Goal: Information Seeking & Learning: Learn about a topic

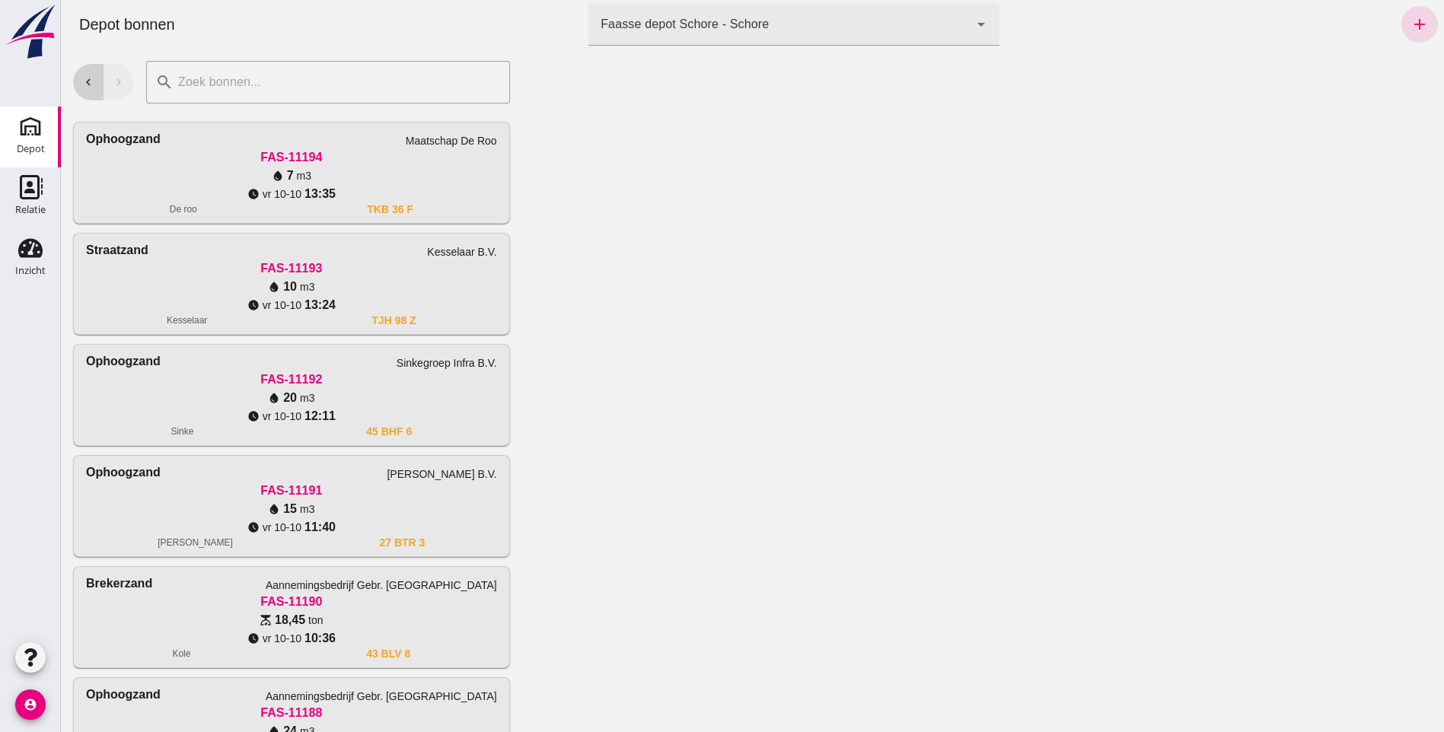
click at [91, 84] on icon "chevron_left" at bounding box center [88, 82] width 14 height 14
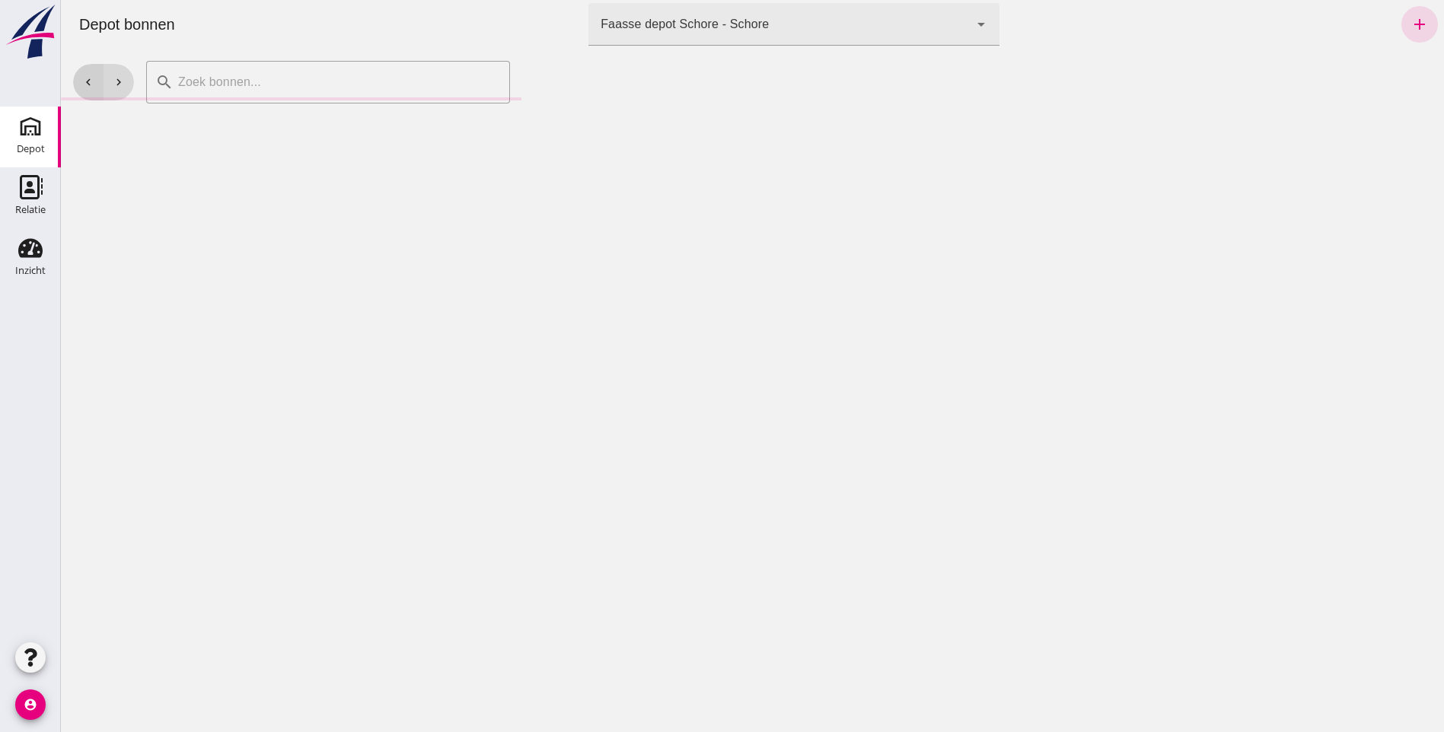
click at [91, 84] on icon "chevron_left" at bounding box center [88, 82] width 14 height 14
click at [82, 75] on button "chevron_left" at bounding box center [88, 82] width 30 height 37
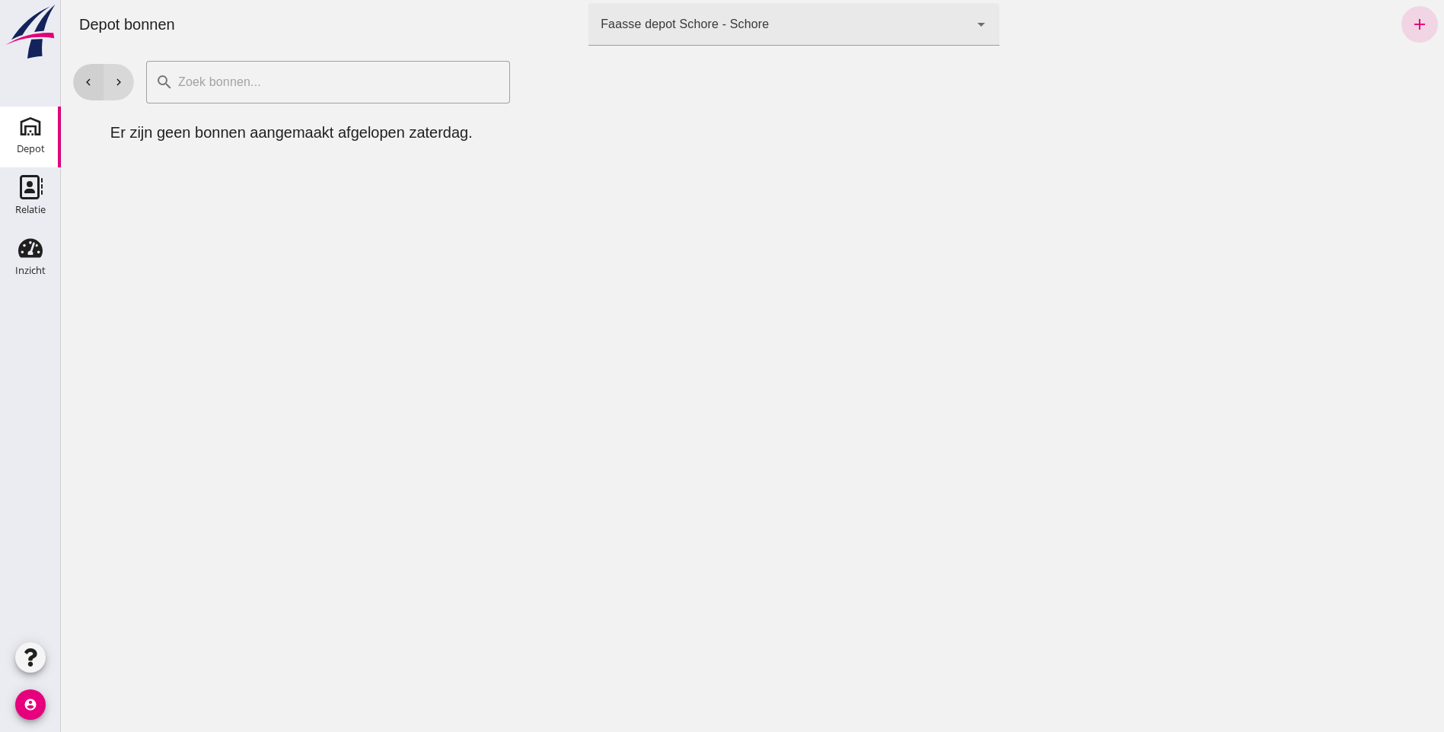
click at [82, 75] on button "chevron_left" at bounding box center [88, 82] width 30 height 37
click at [124, 81] on icon "chevron_right" at bounding box center [119, 82] width 14 height 14
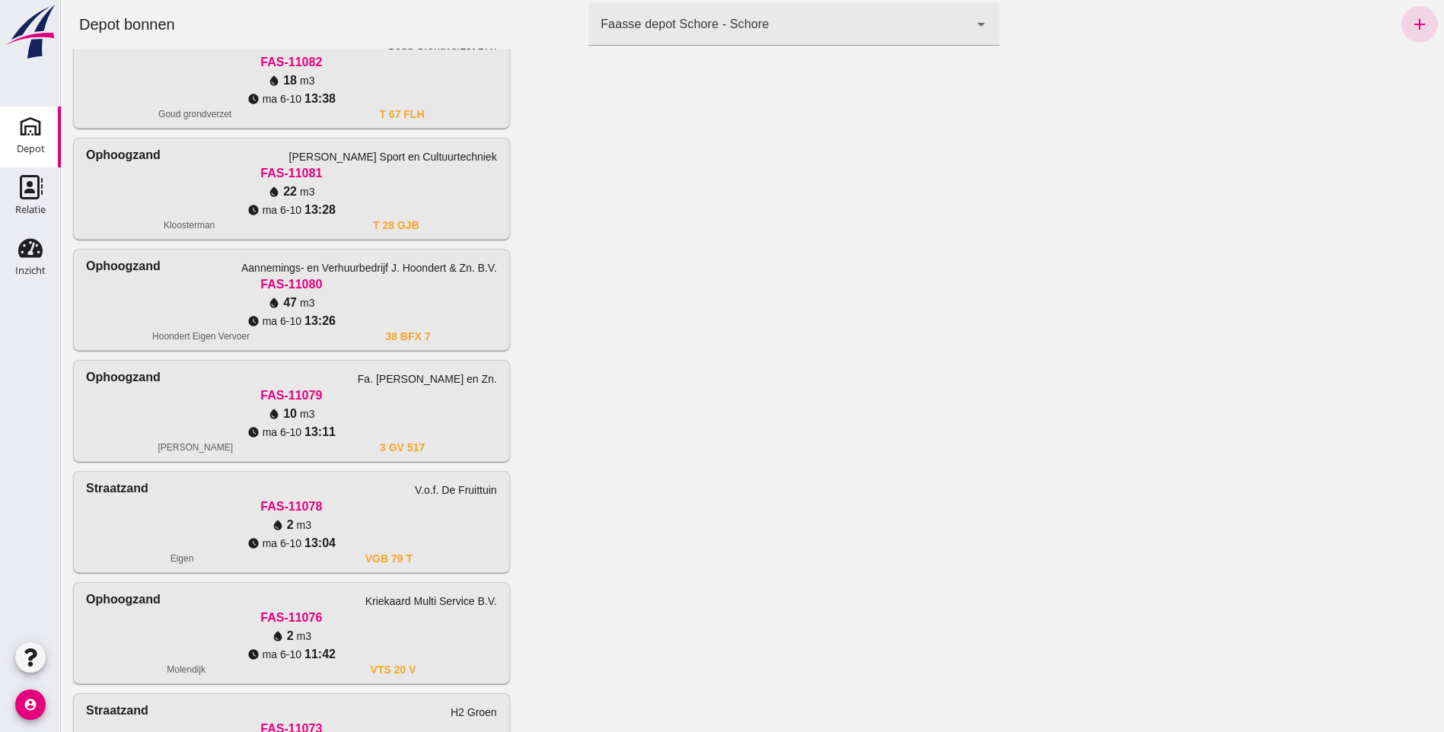
scroll to position [989, 0]
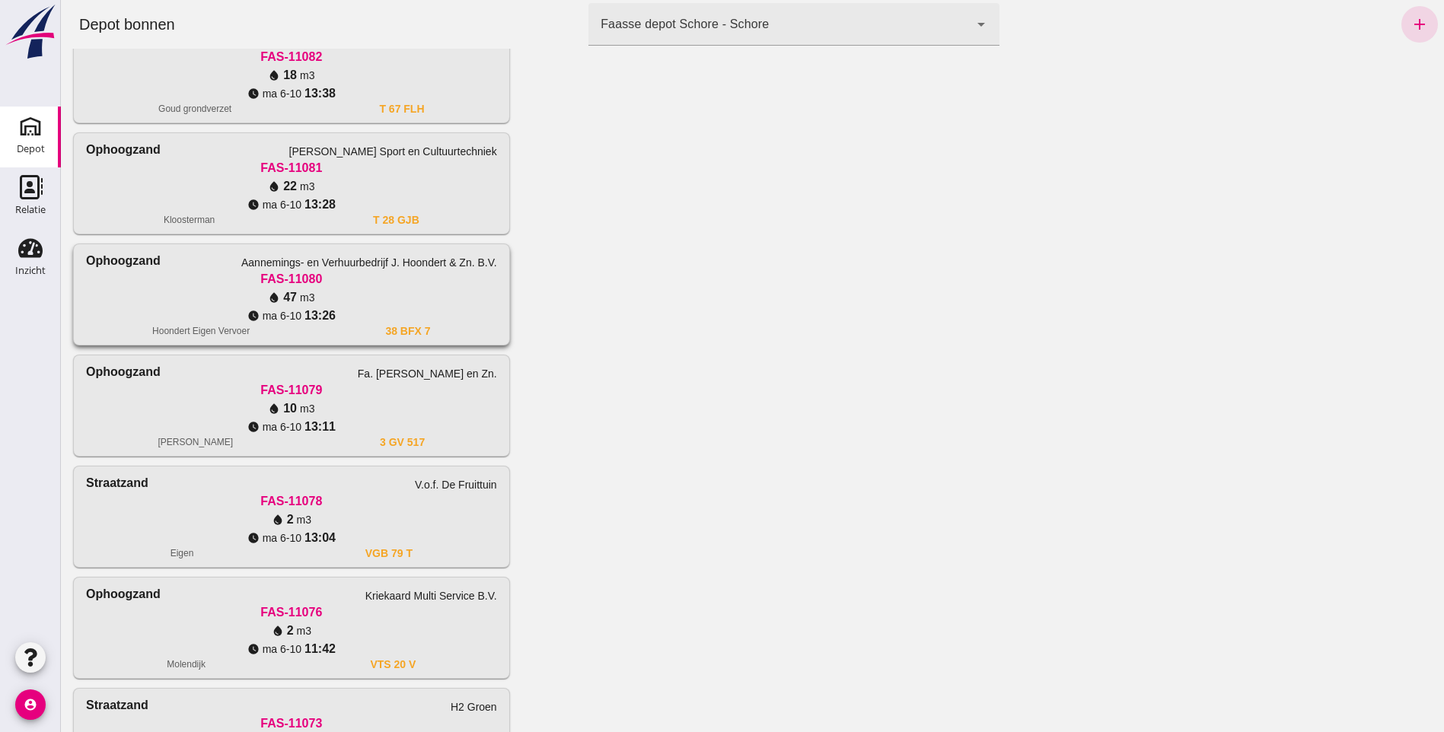
click at [295, 291] on div "water_drop 47 m3" at bounding box center [291, 297] width 411 height 18
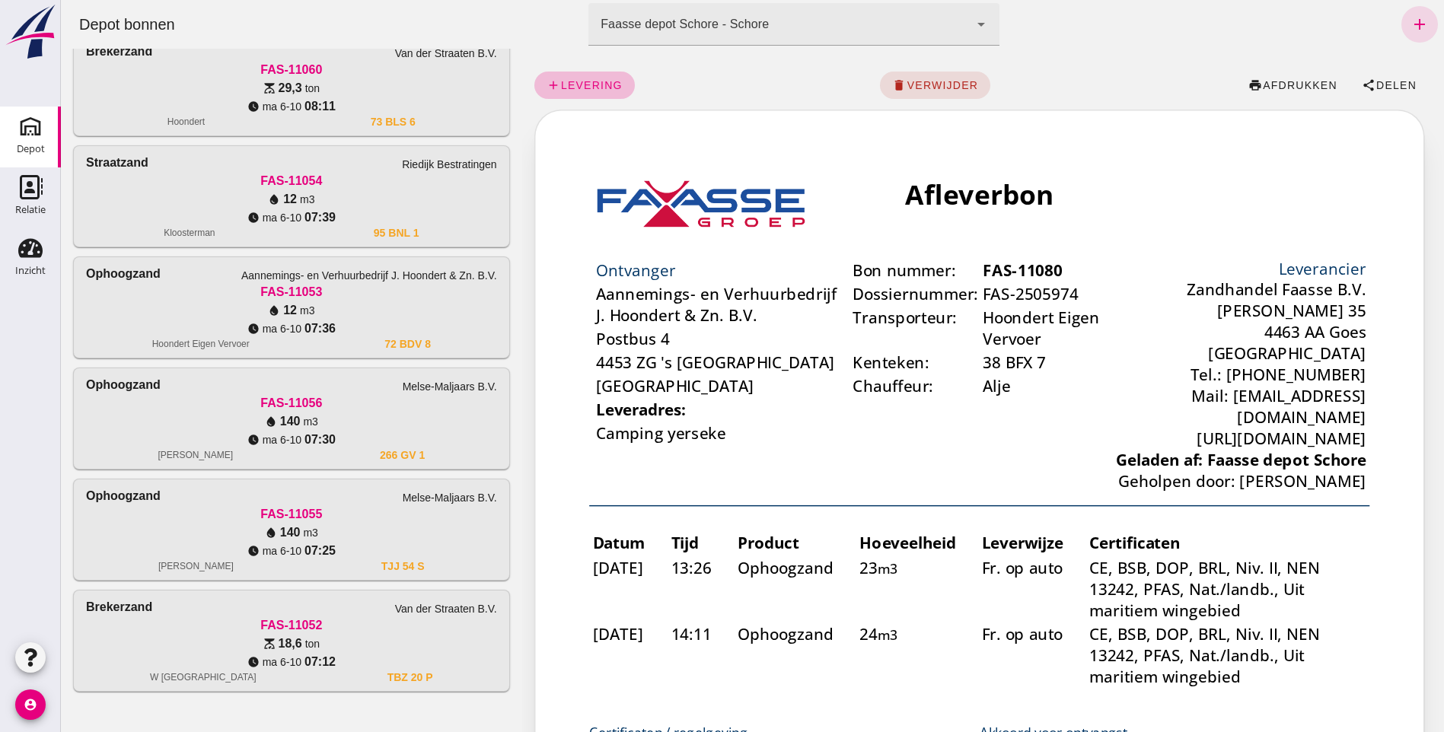
scroll to position [2313, 0]
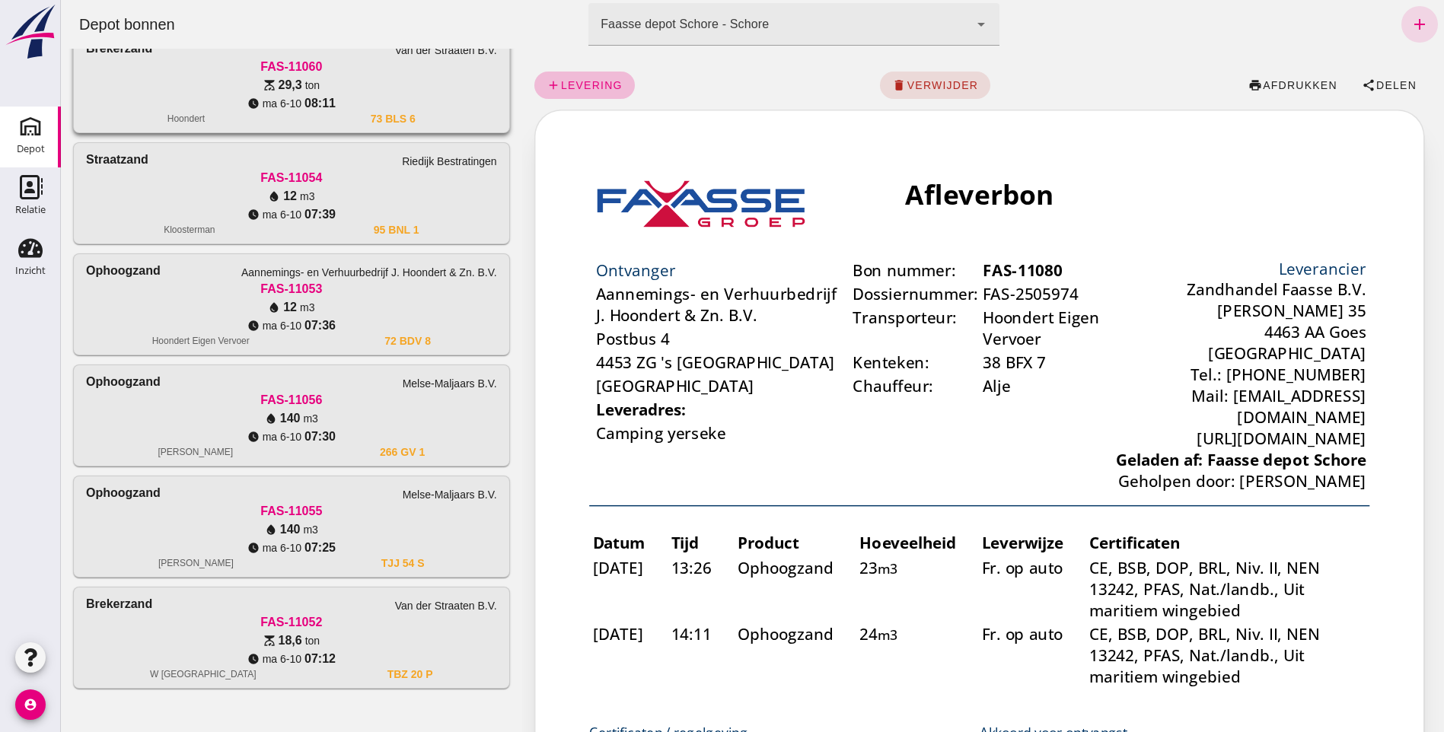
click at [455, 89] on div "scale 29,3 ton" at bounding box center [291, 85] width 411 height 18
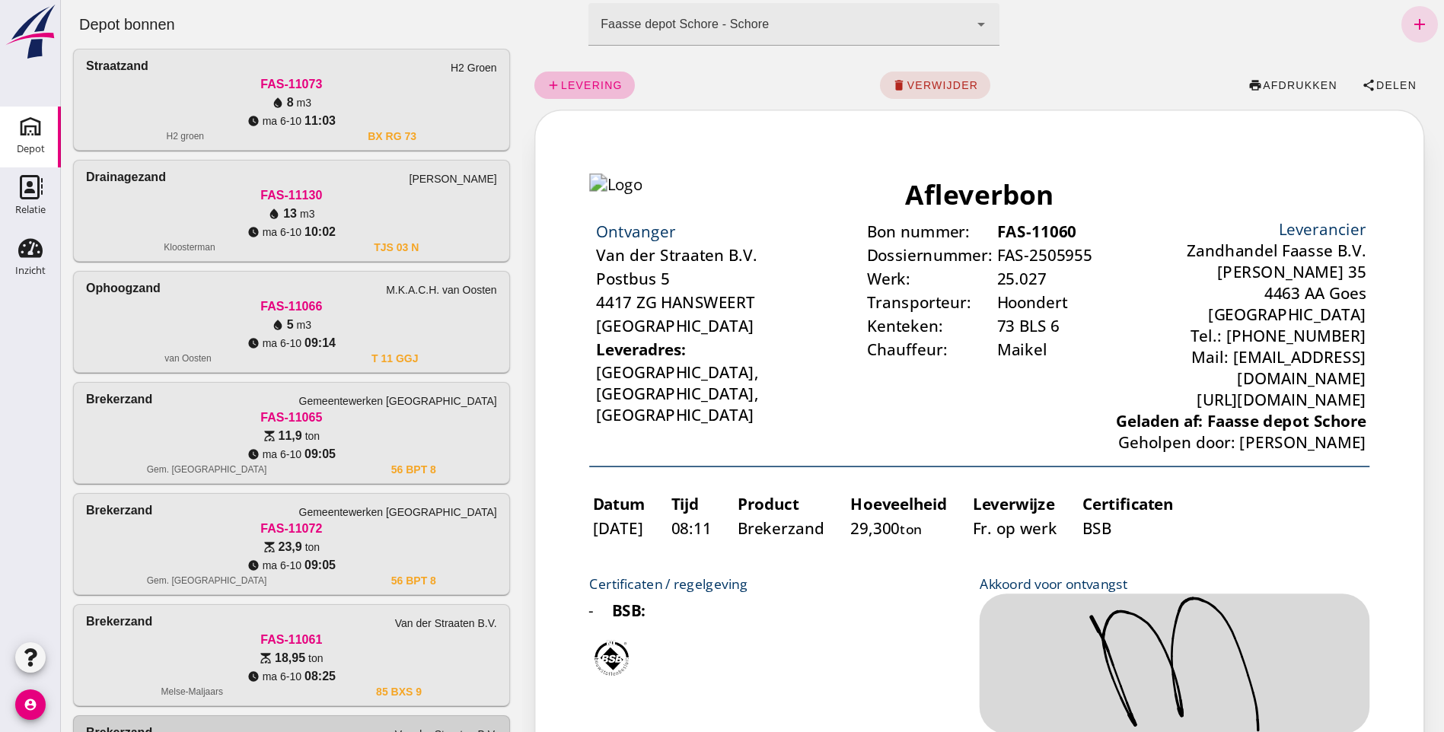
scroll to position [1628, 0]
click at [404, 121] on div "watch_later [DATE] 11:03" at bounding box center [291, 122] width 411 height 18
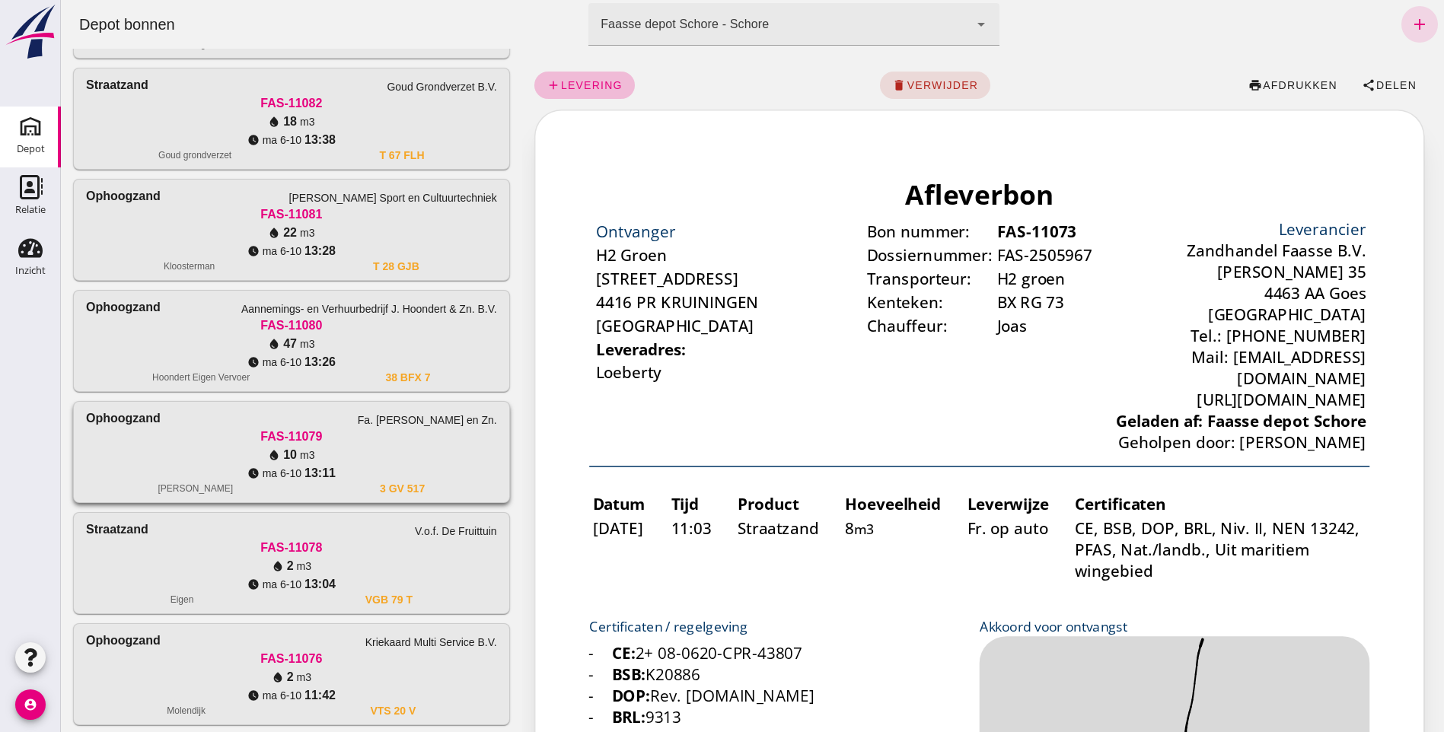
scroll to position [0, 0]
click at [342, 119] on div "water_drop 18 m3" at bounding box center [291, 122] width 411 height 18
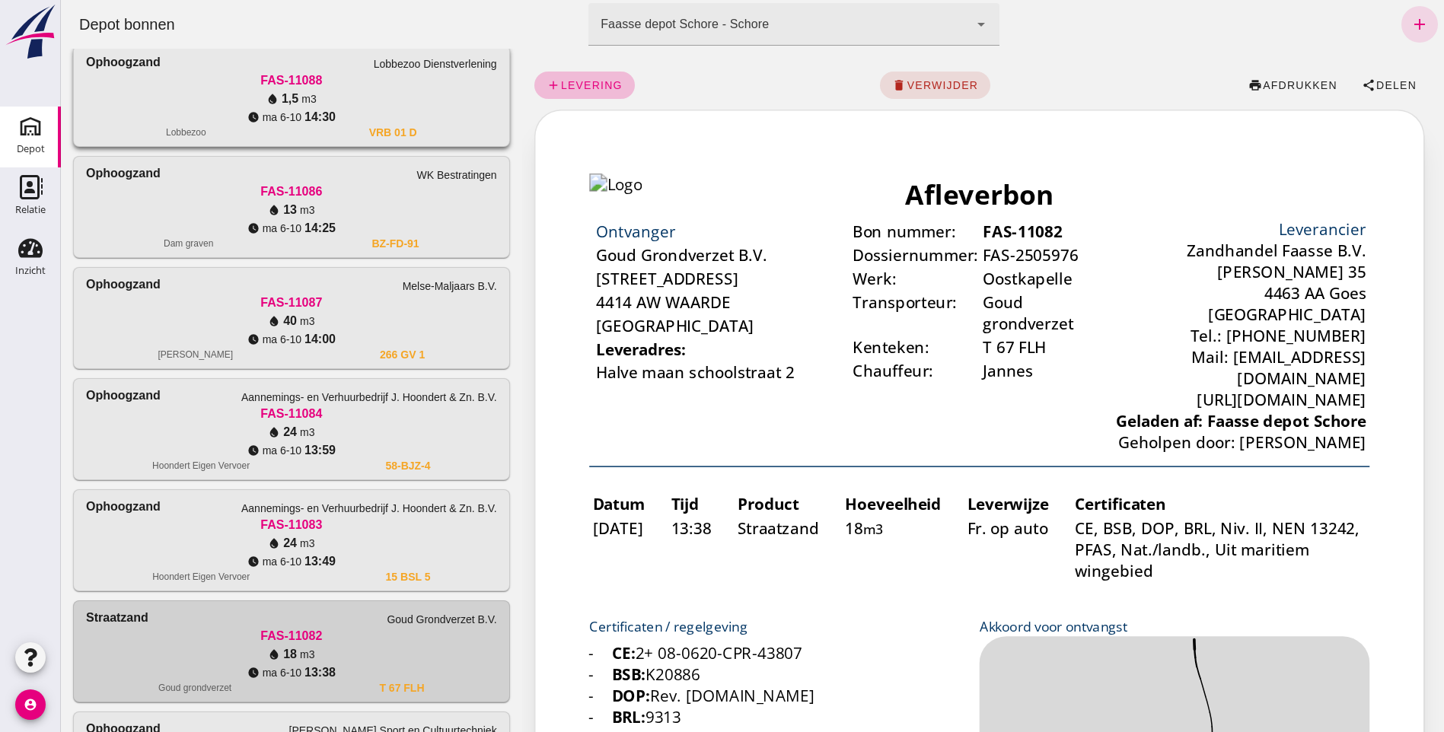
click at [200, 132] on div "Lobbezoo" at bounding box center [186, 132] width 40 height 12
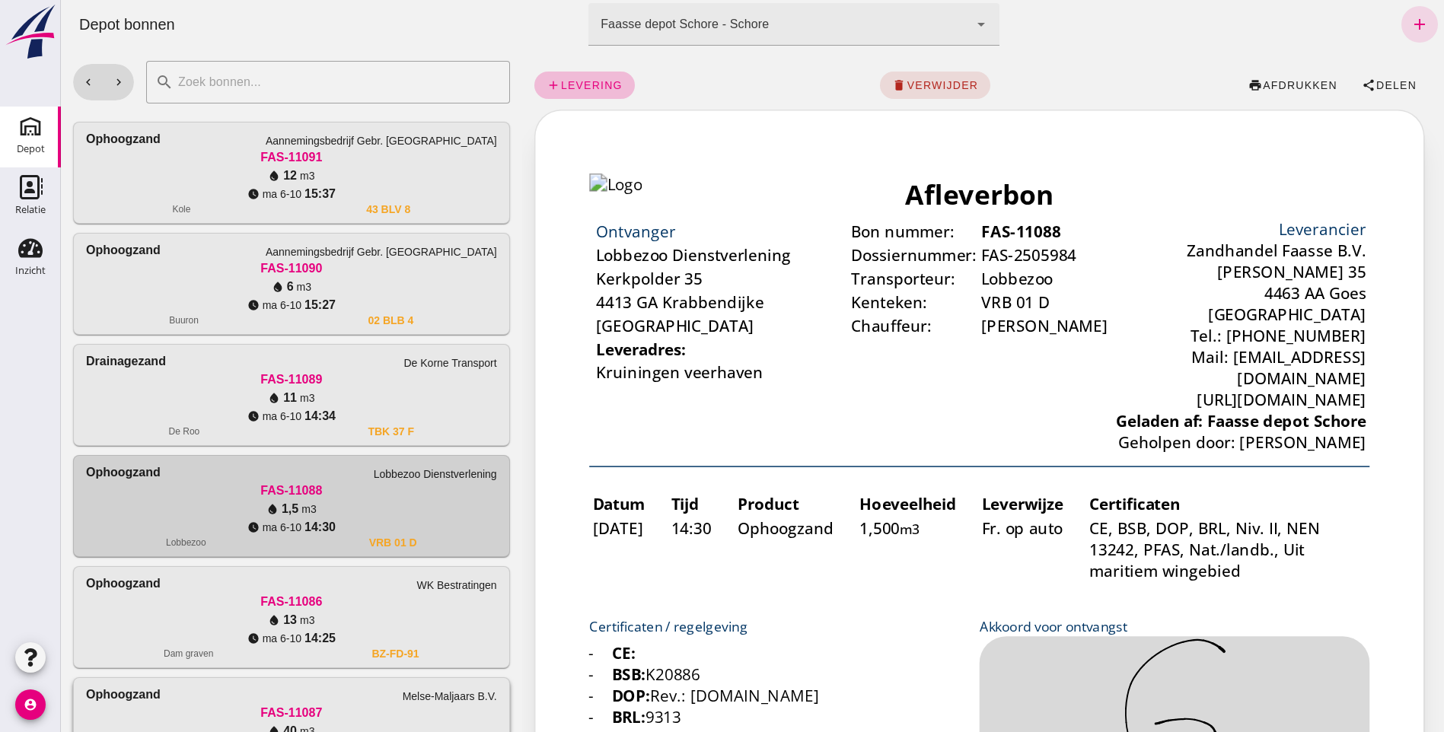
click at [129, 691] on div "Ophoogzand" at bounding box center [123, 695] width 75 height 18
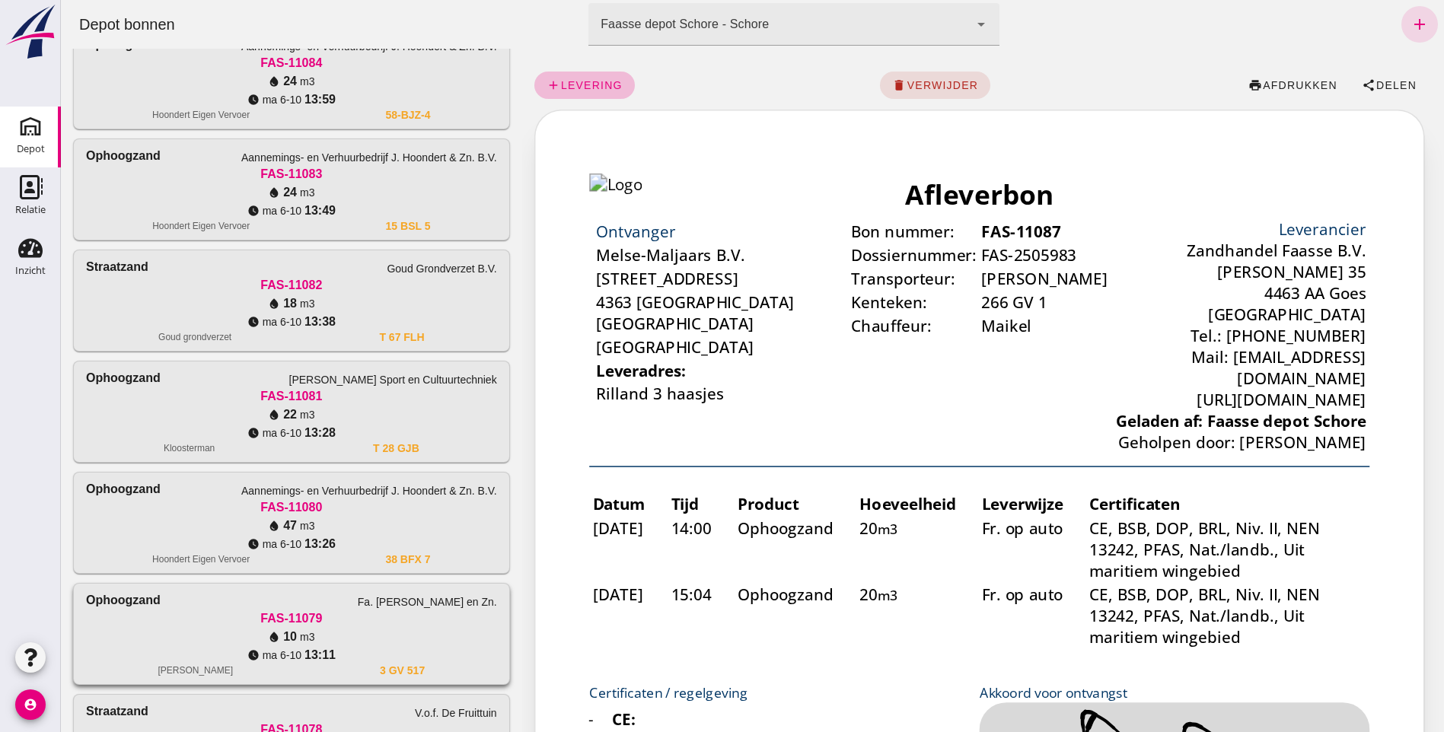
click at [138, 621] on div "FAS-11079" at bounding box center [291, 619] width 411 height 18
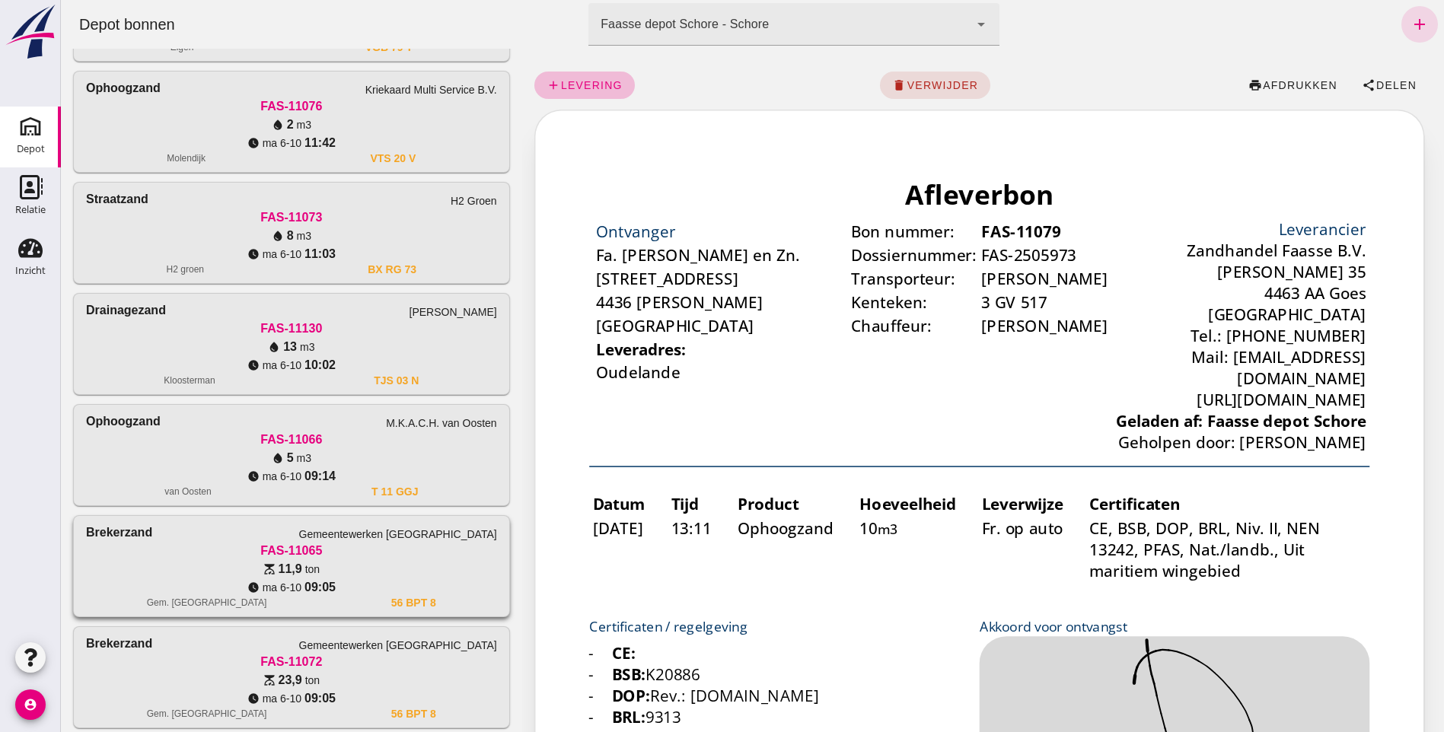
scroll to position [1522, 0]
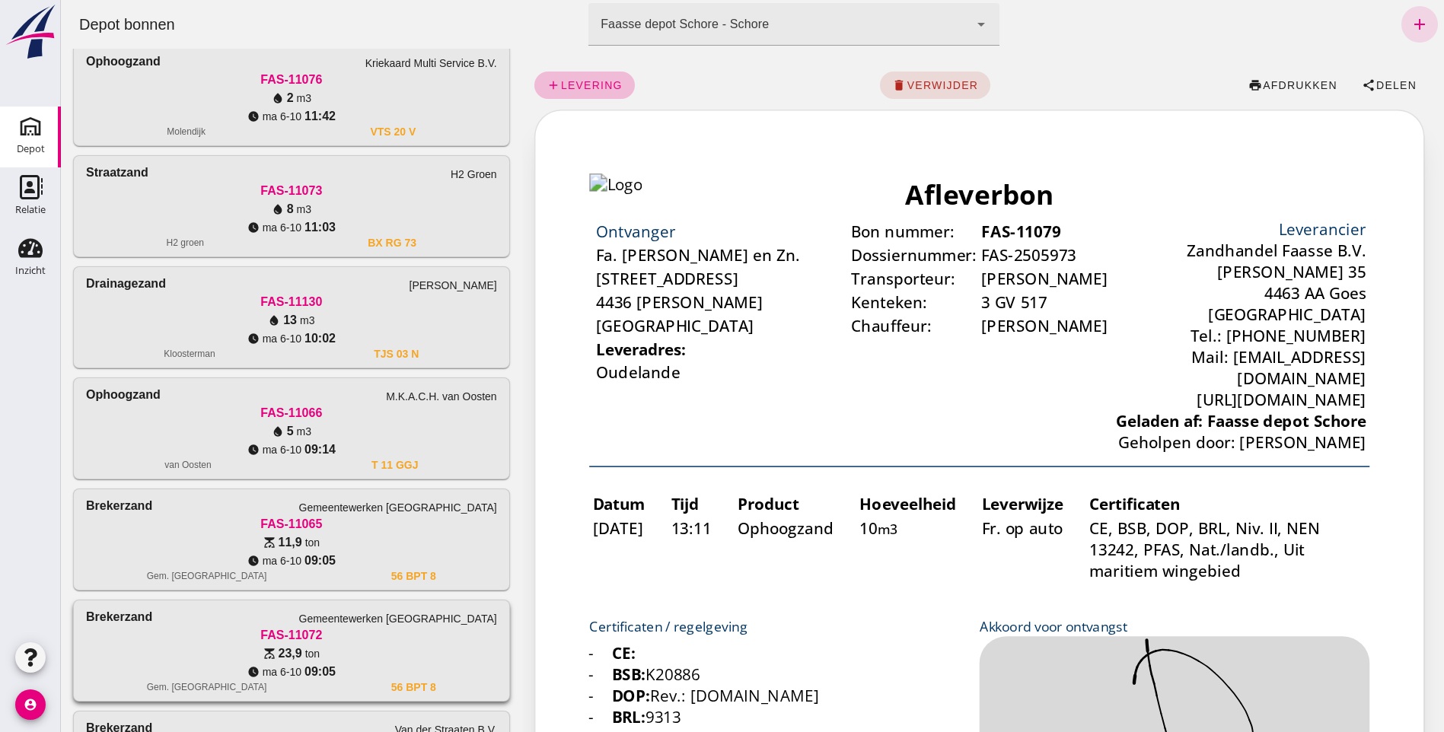
click at [162, 632] on div "FAS-11072" at bounding box center [291, 635] width 411 height 18
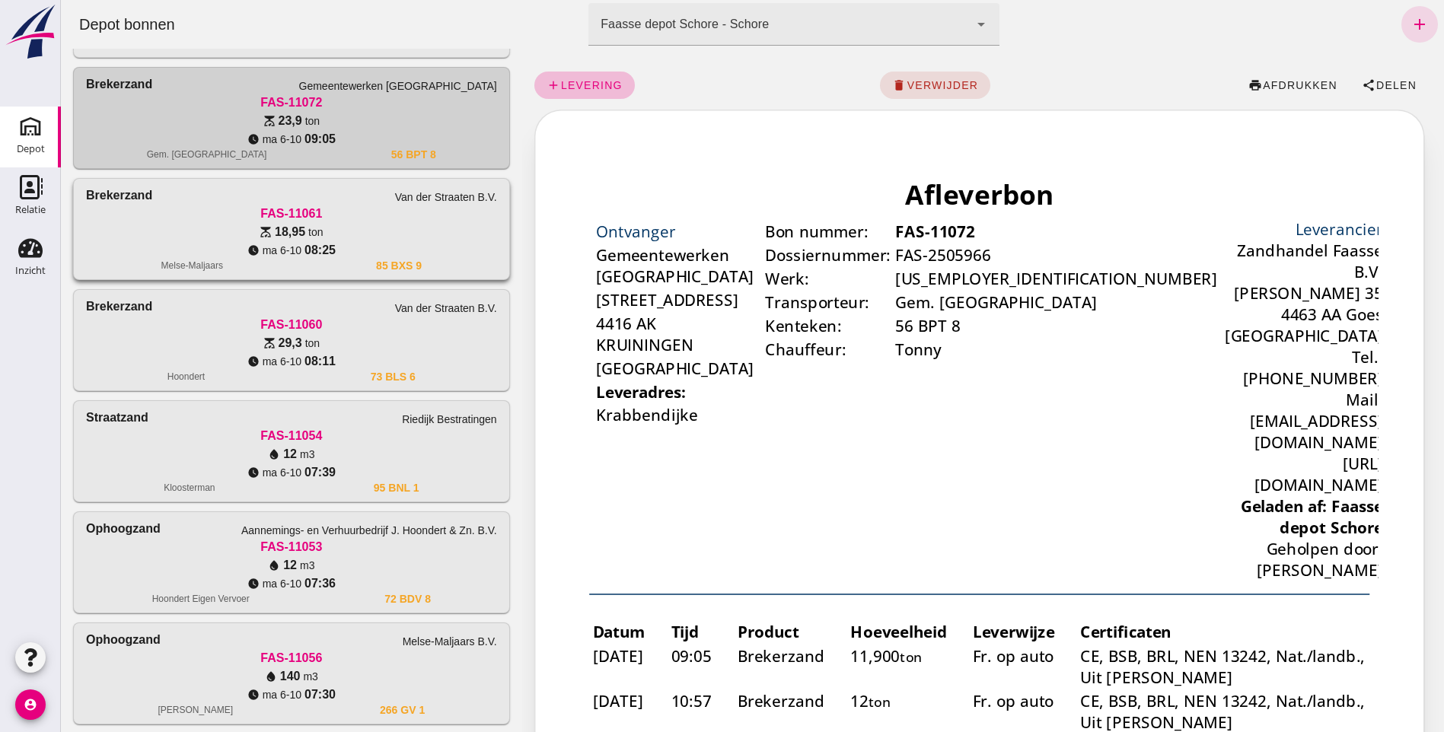
scroll to position [0, 0]
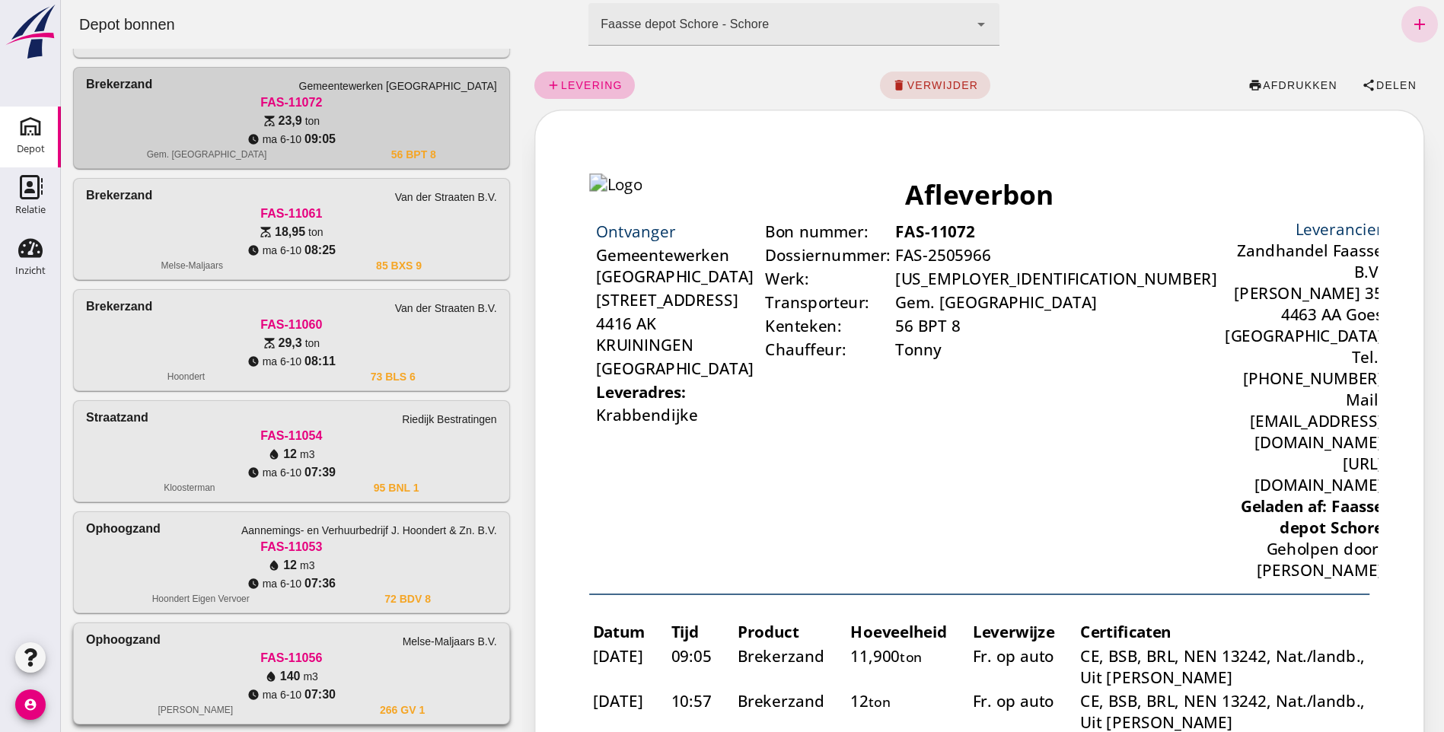
click at [119, 650] on div "FAS-11056" at bounding box center [291, 658] width 411 height 18
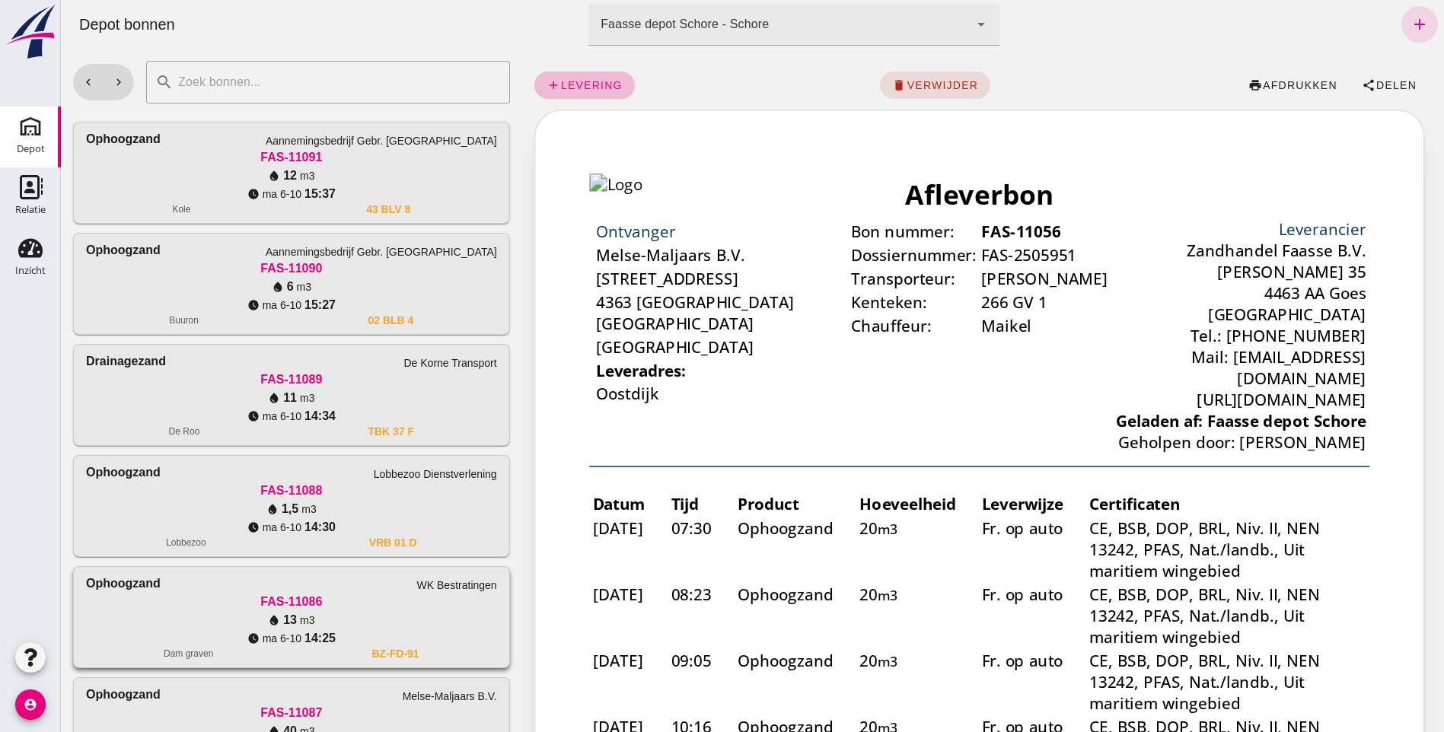
click at [188, 591] on div "Ophoogzand WK Bestratingen" at bounding box center [291, 584] width 411 height 18
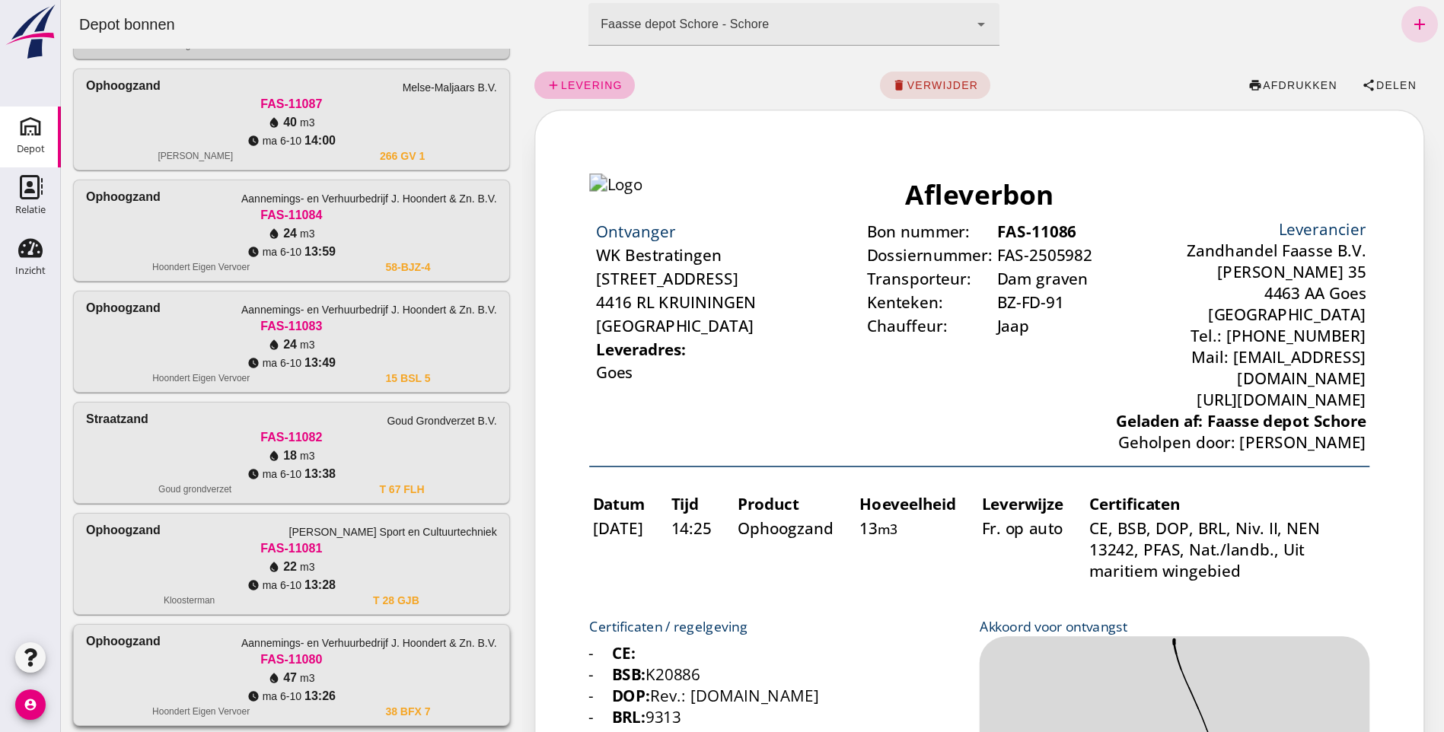
click at [186, 645] on div "Ophoogzand Aannemings- en Verhuurbedrijf [PERSON_NAME] & Zn. B.V." at bounding box center [291, 641] width 411 height 18
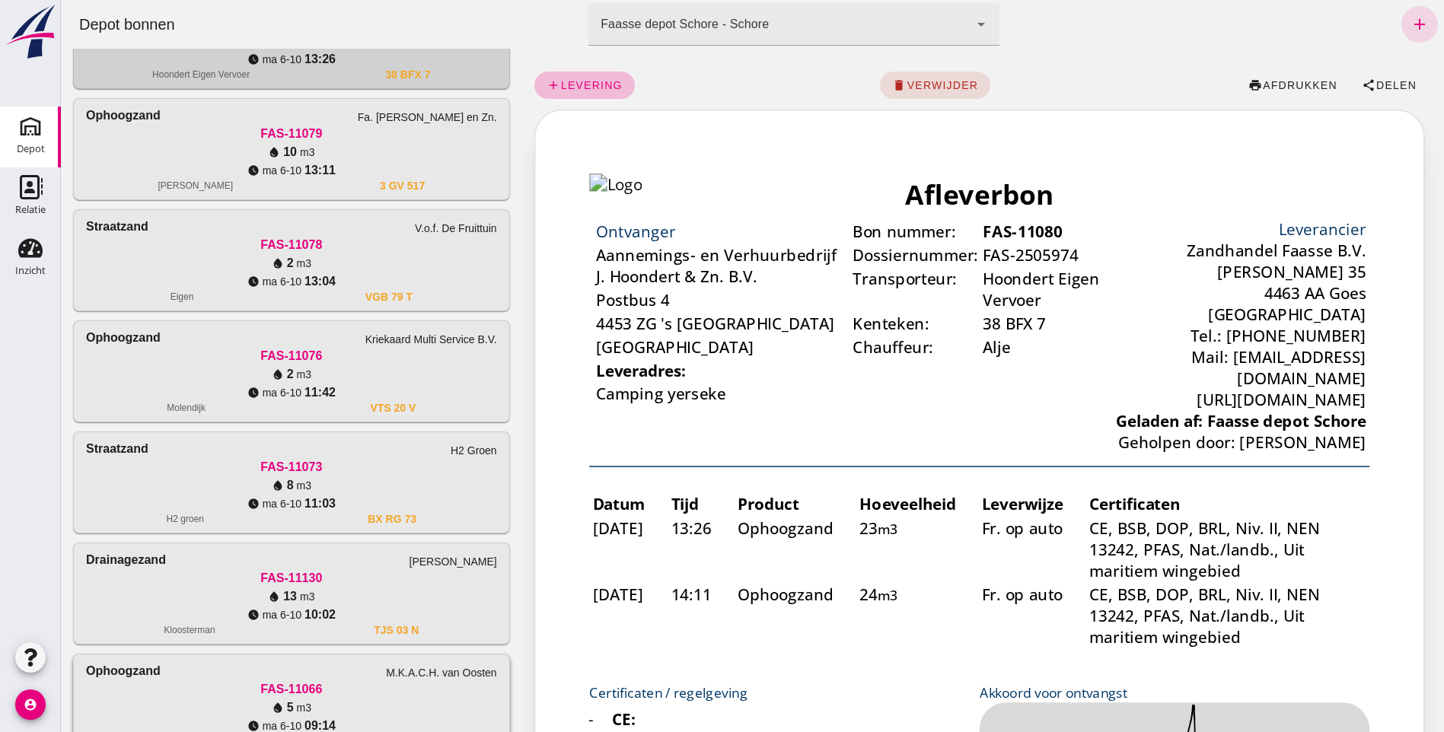
scroll to position [1294, 0]
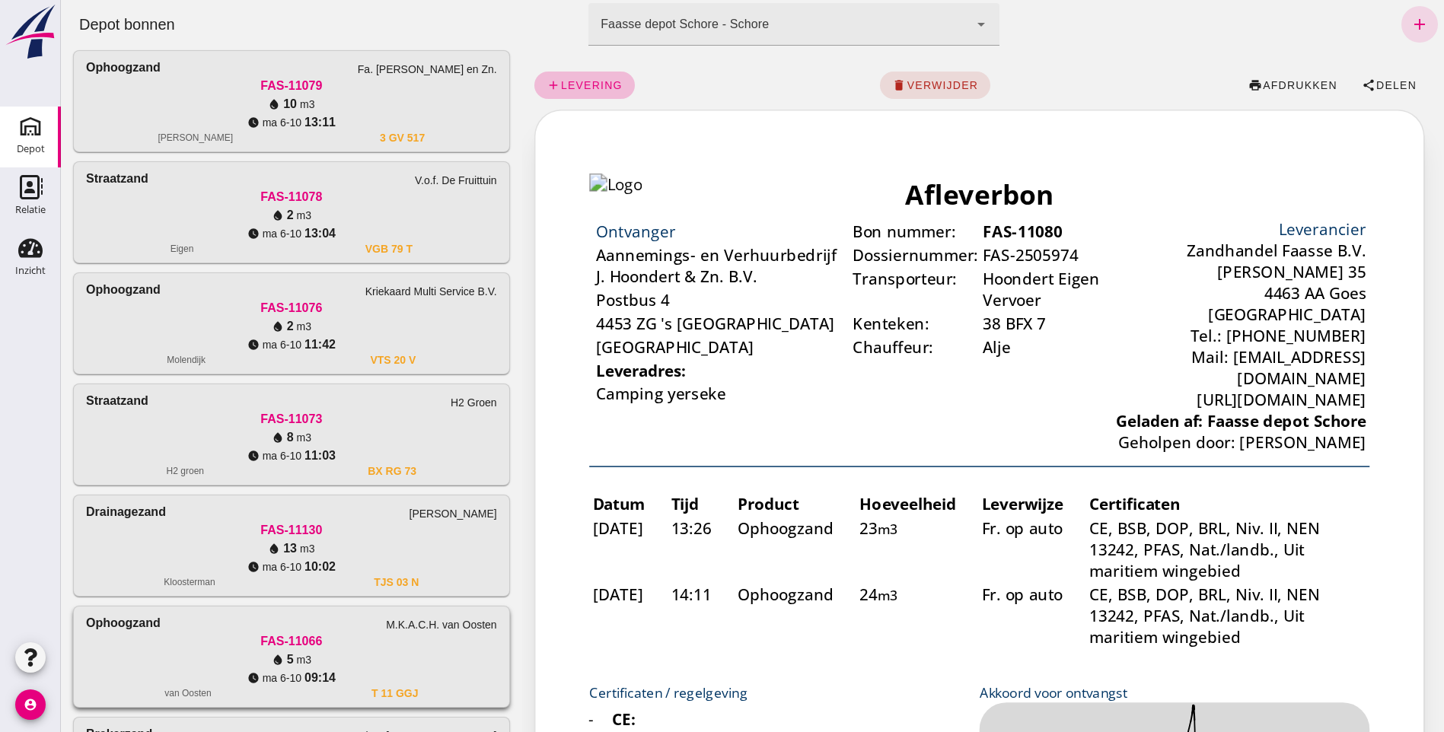
click at [189, 639] on div "FAS-11066" at bounding box center [291, 641] width 411 height 18
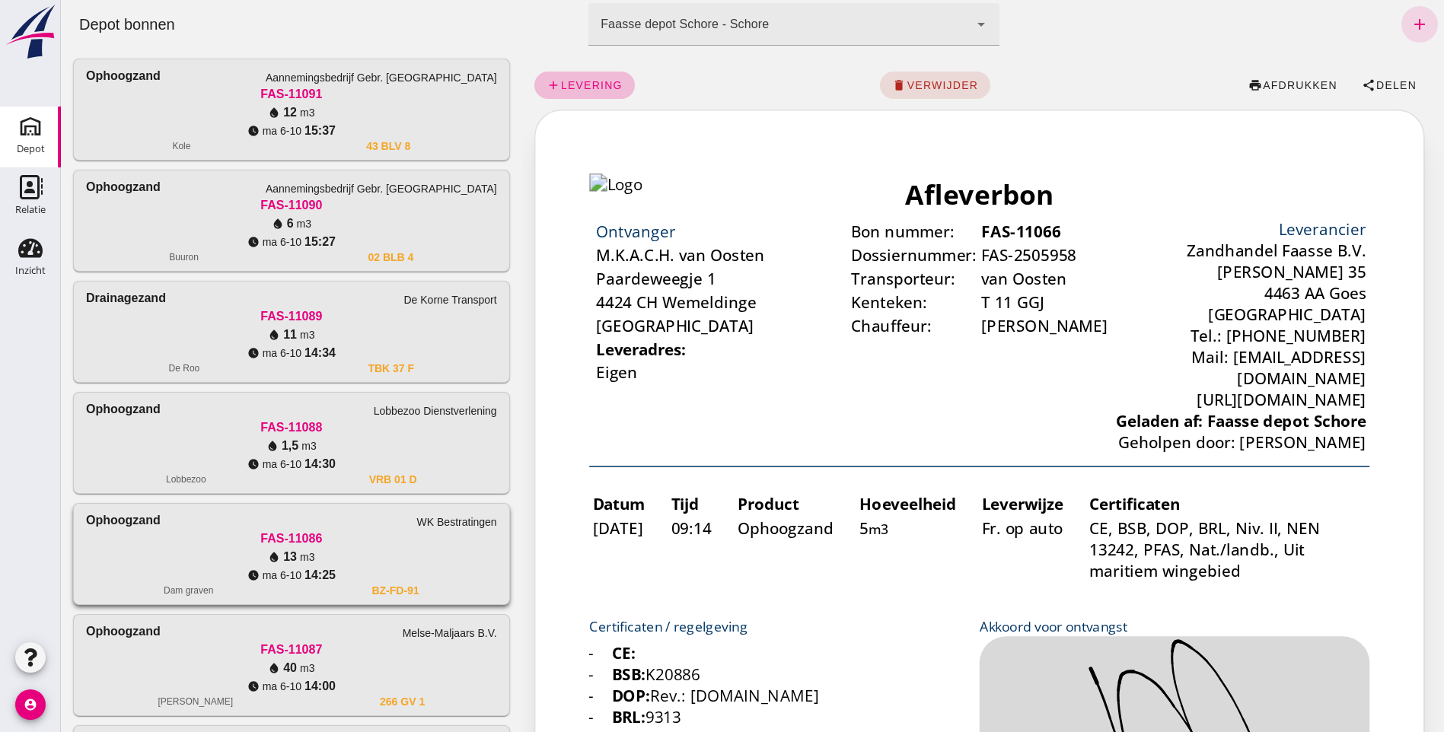
scroll to position [0, 0]
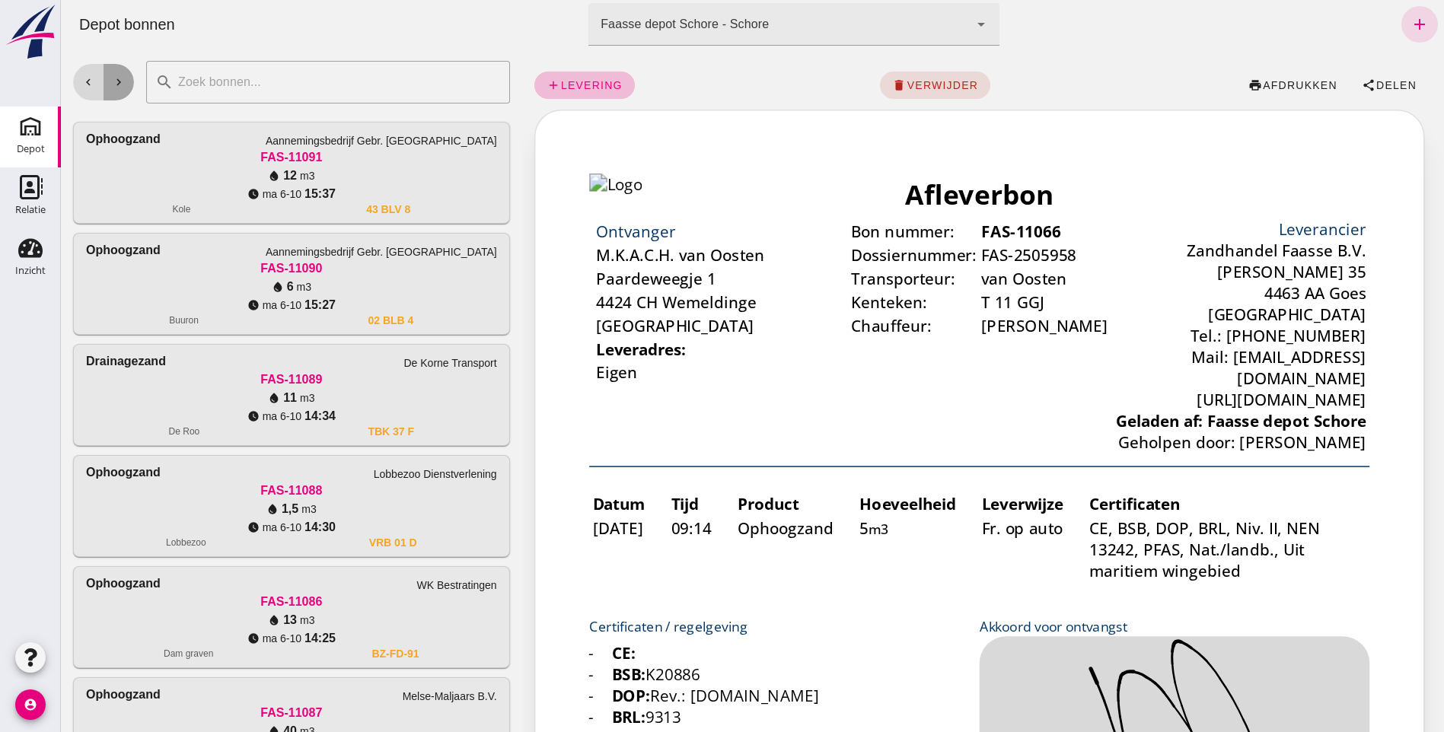
click at [126, 81] on button "chevron_right" at bounding box center [119, 82] width 30 height 37
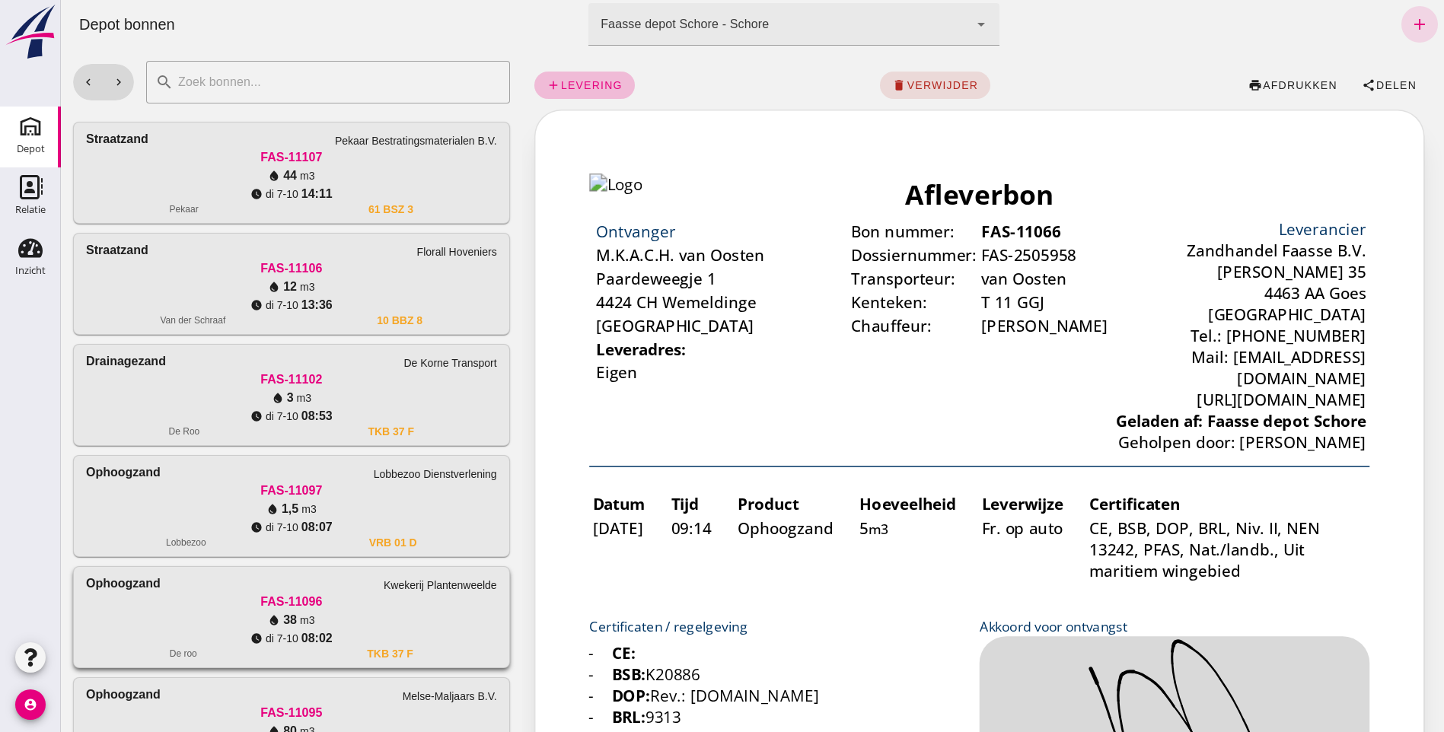
click at [281, 591] on div "Ophoogzand Kwekerij Plantenweelde" at bounding box center [291, 584] width 411 height 18
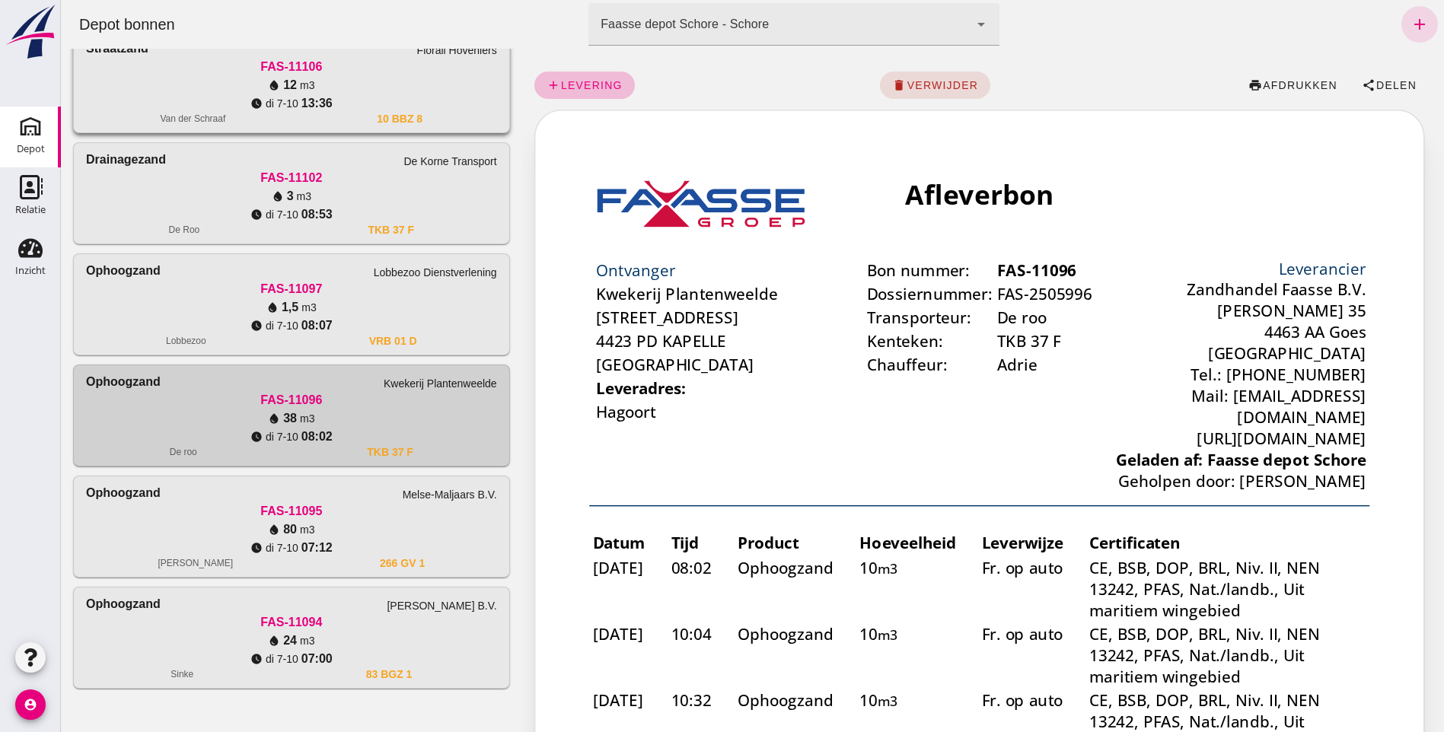
click at [231, 81] on div "water_drop 12 m3" at bounding box center [291, 85] width 411 height 18
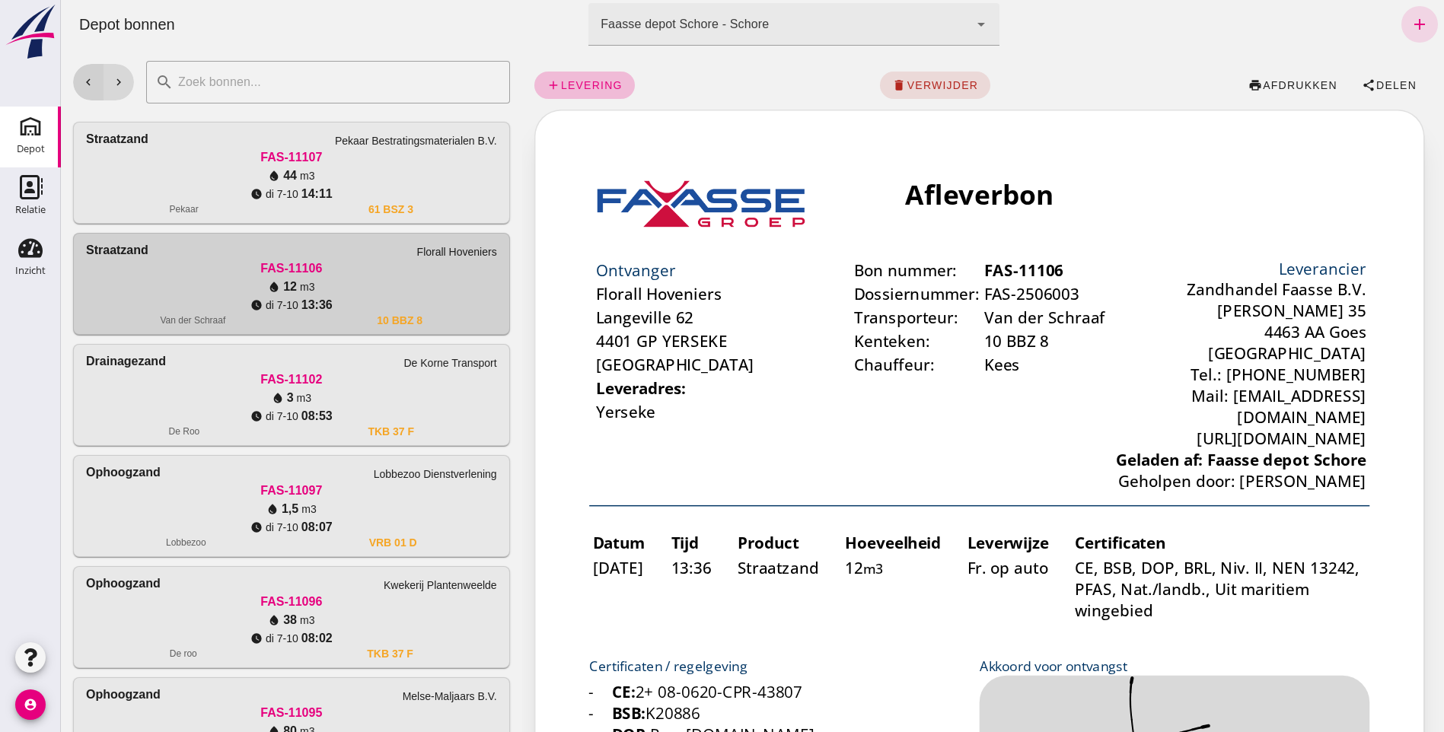
click at [86, 81] on icon "chevron_left" at bounding box center [88, 82] width 14 height 14
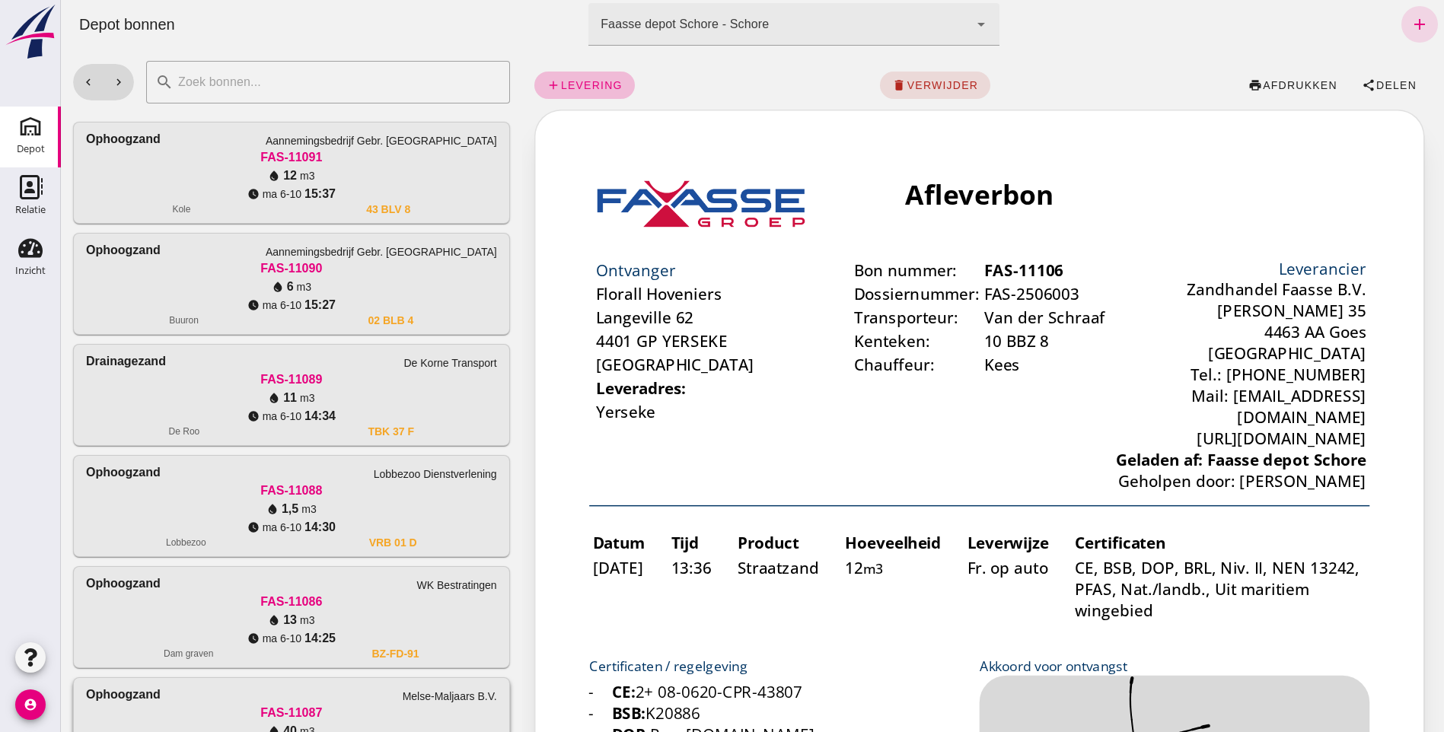
click at [122, 683] on div "Ophoogzand Melse-Maljaars B.V. FAS-11087 water_drop 40 m3 watch_later [DATE] 14…" at bounding box center [291, 728] width 435 height 100
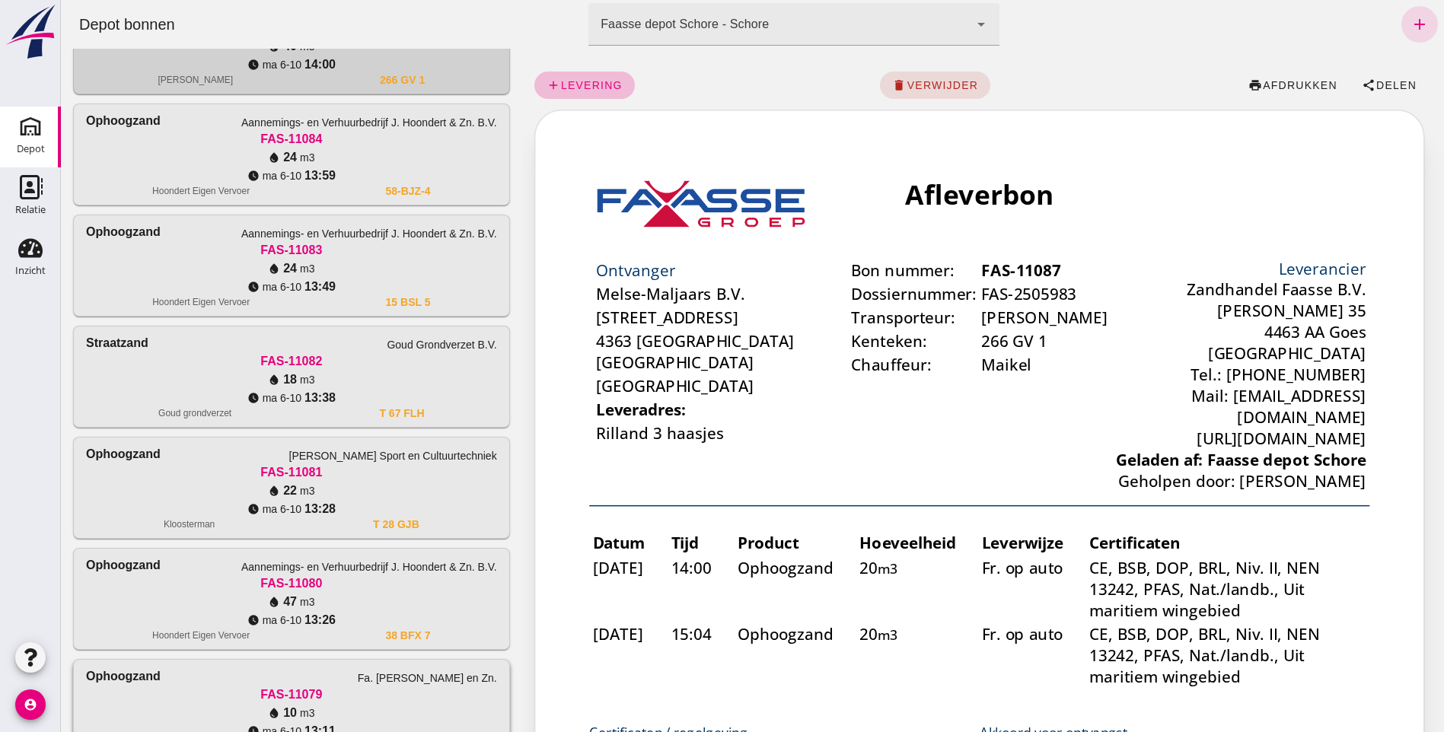
click at [128, 684] on div "Ophoogzand" at bounding box center [123, 676] width 75 height 18
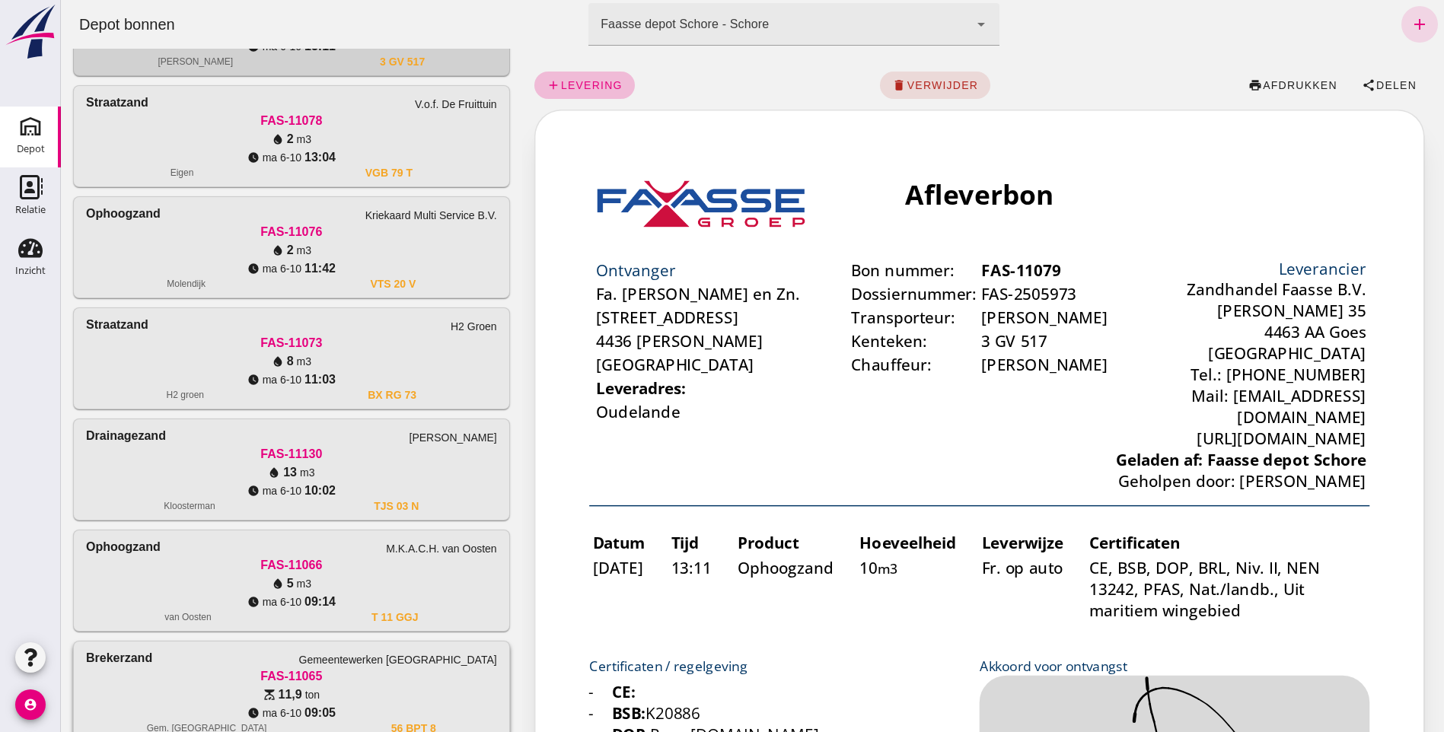
click at [92, 662] on div "Brekerzand" at bounding box center [119, 658] width 66 height 18
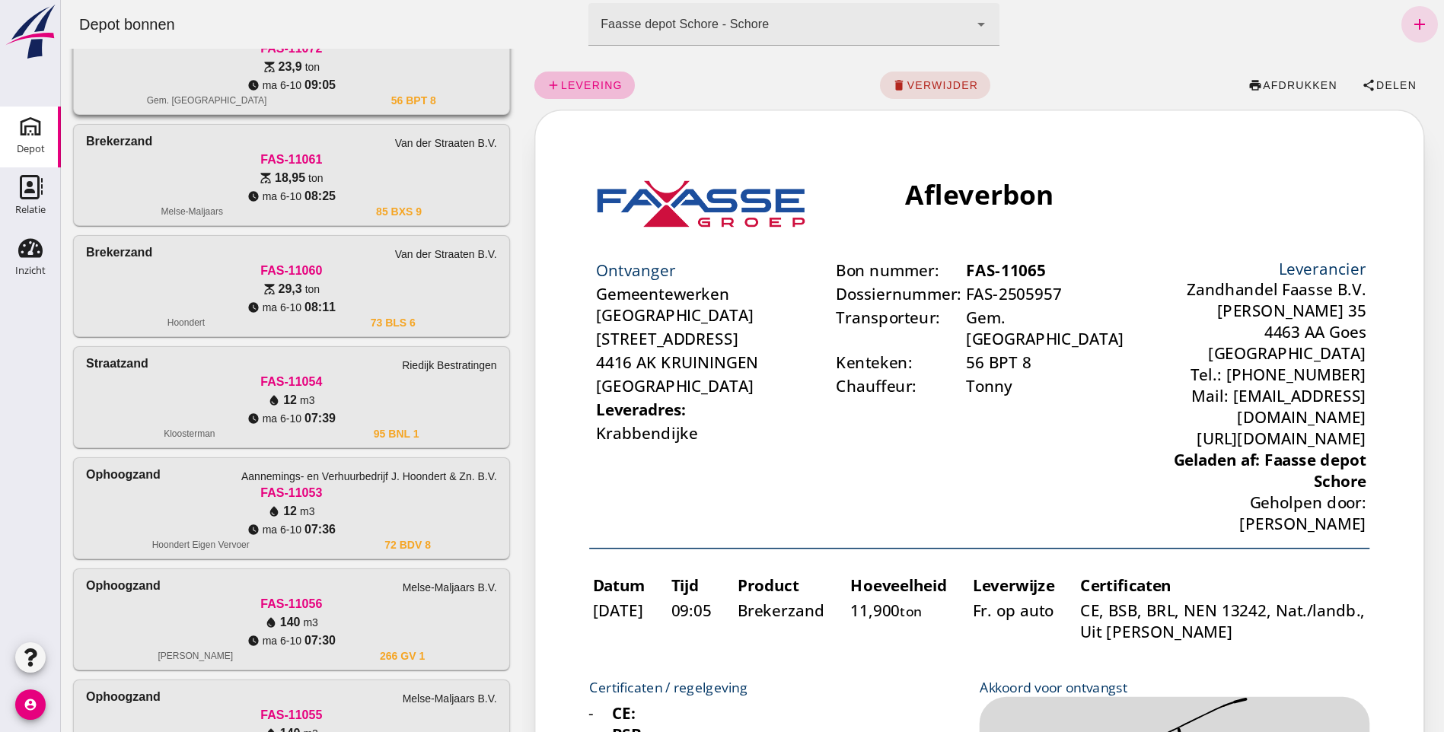
scroll to position [1957, 0]
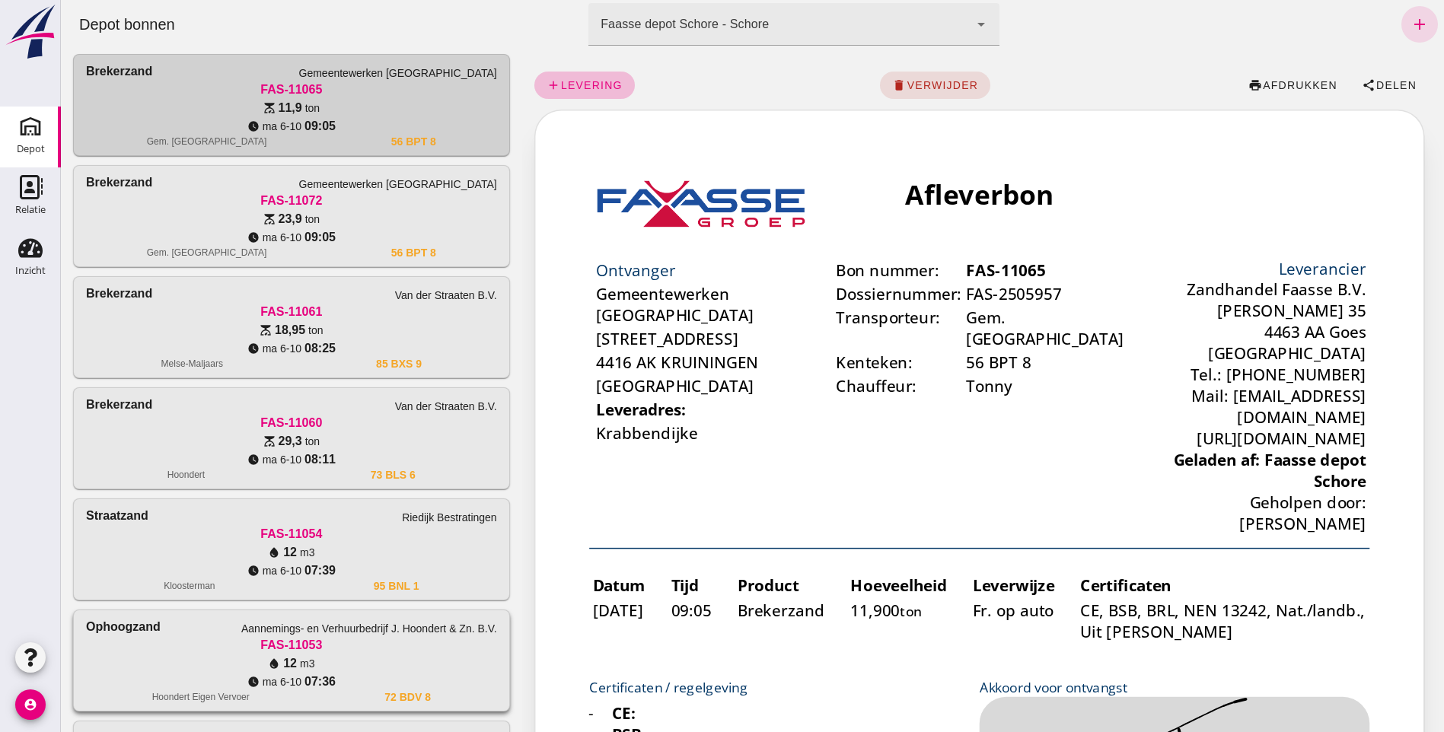
click at [103, 622] on div "Ophoogzand" at bounding box center [123, 627] width 75 height 18
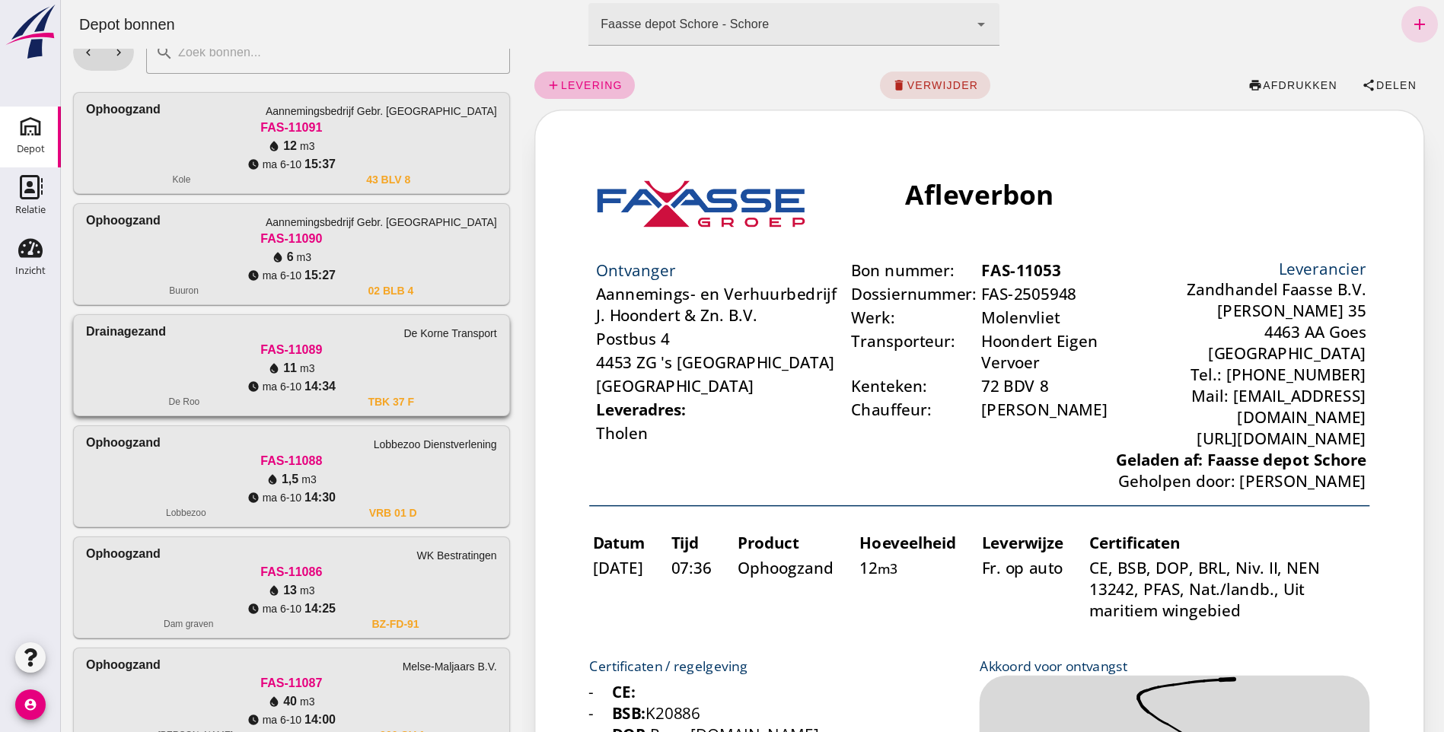
scroll to position [0, 0]
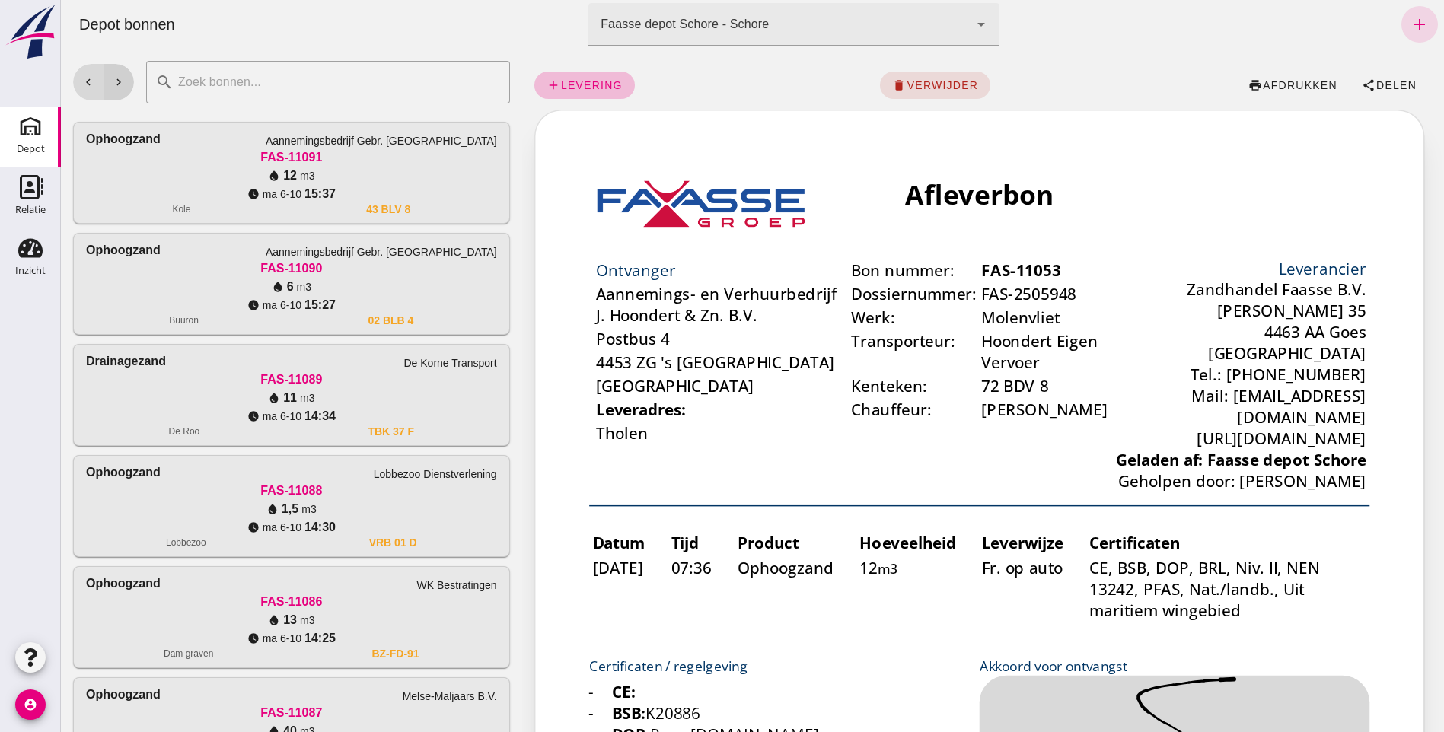
click at [126, 77] on button "chevron_right" at bounding box center [119, 82] width 30 height 37
click at [116, 78] on icon "chevron_right" at bounding box center [119, 82] width 14 height 14
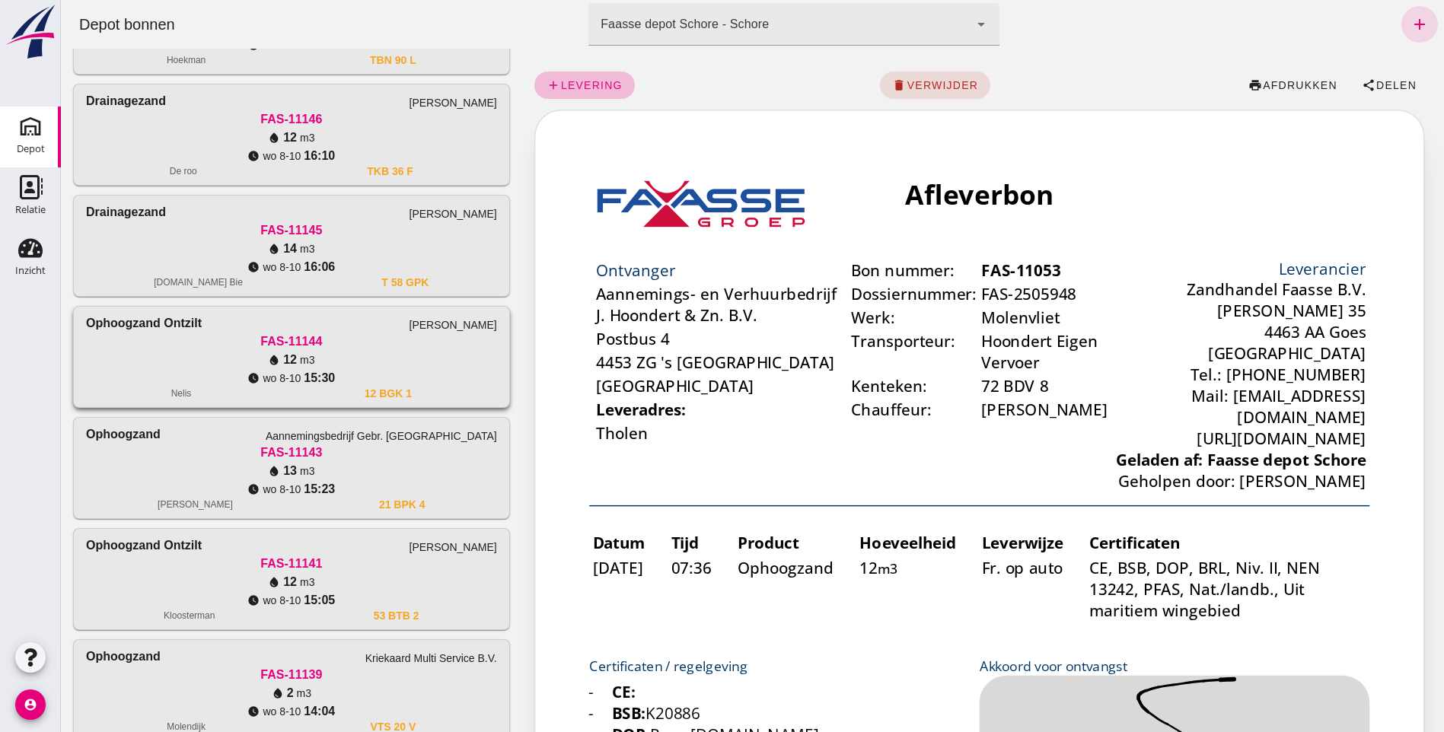
scroll to position [152, 0]
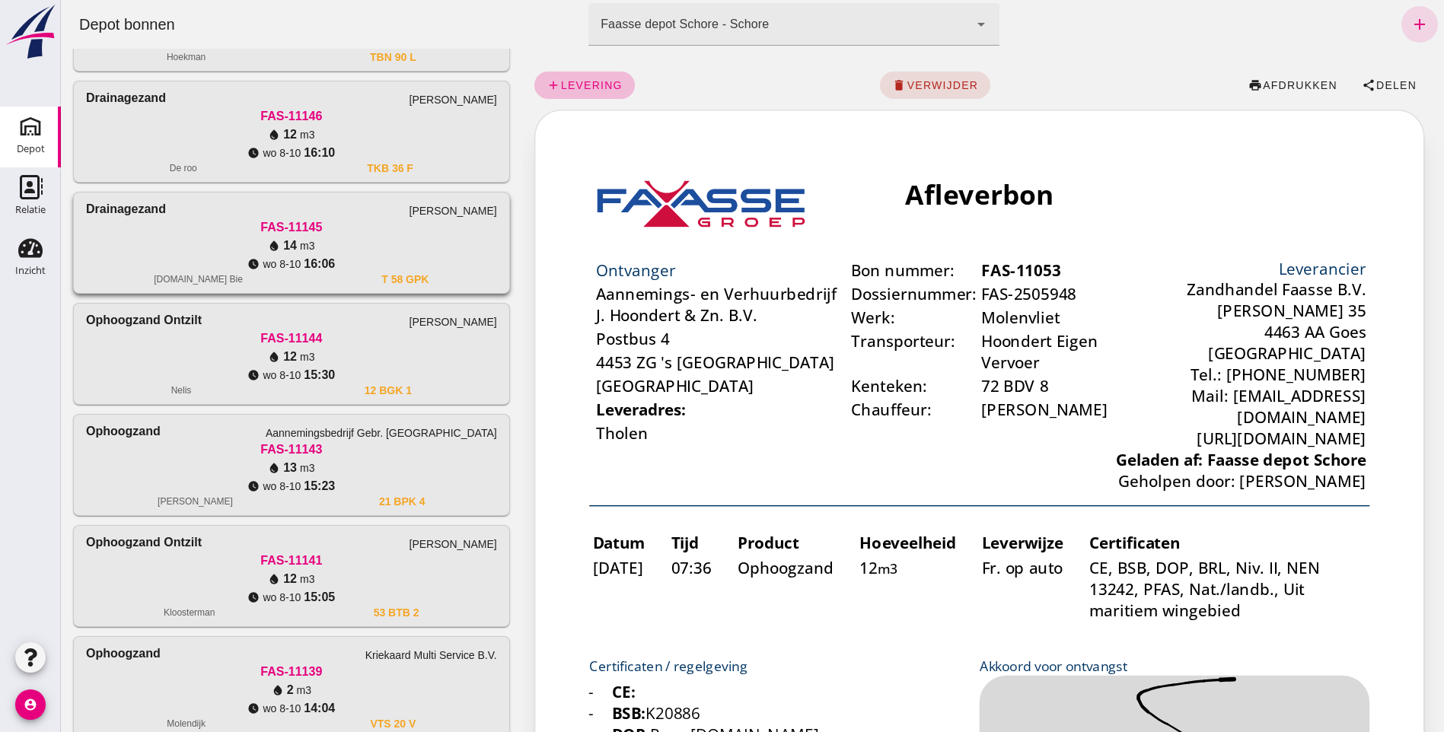
click at [268, 246] on icon "water_drop" at bounding box center [274, 246] width 12 height 12
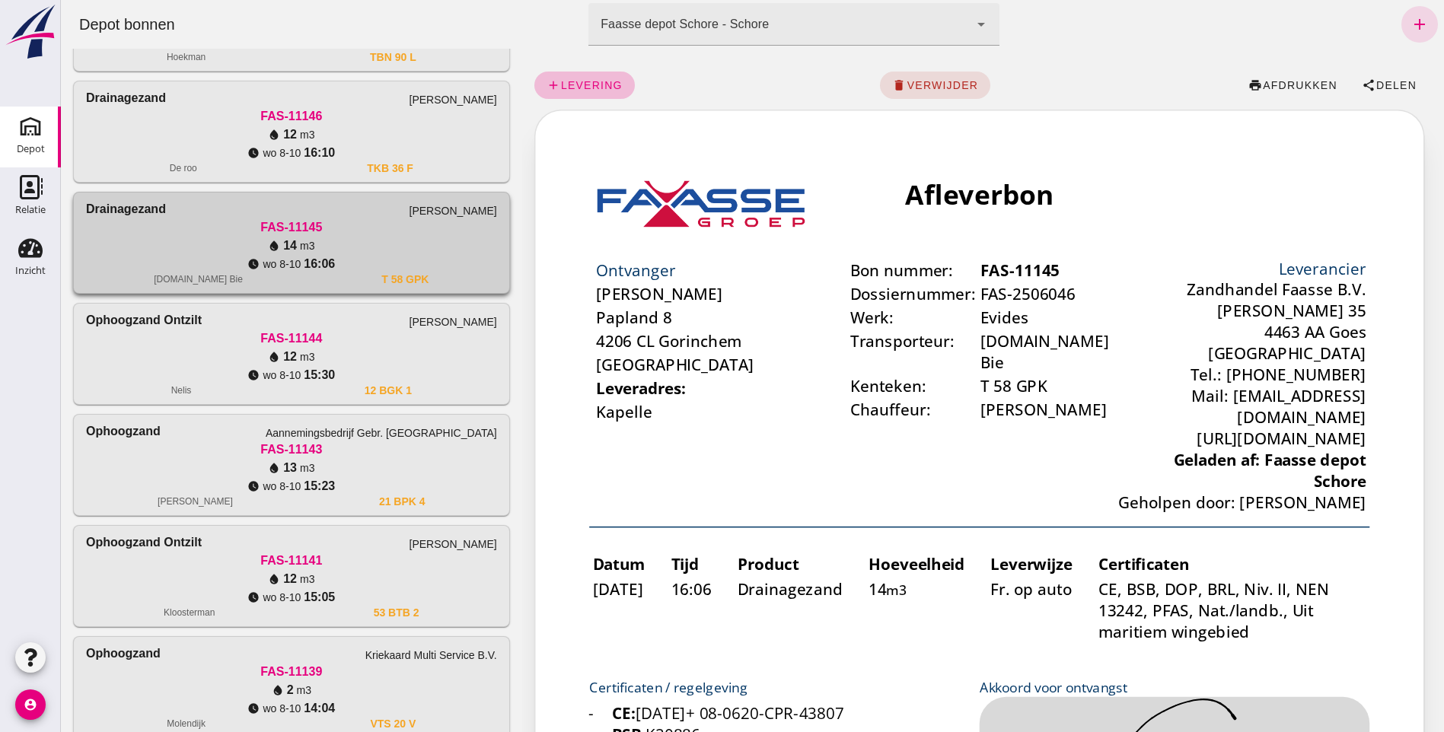
scroll to position [0, 0]
click at [277, 116] on div "FAS-11146" at bounding box center [291, 116] width 411 height 18
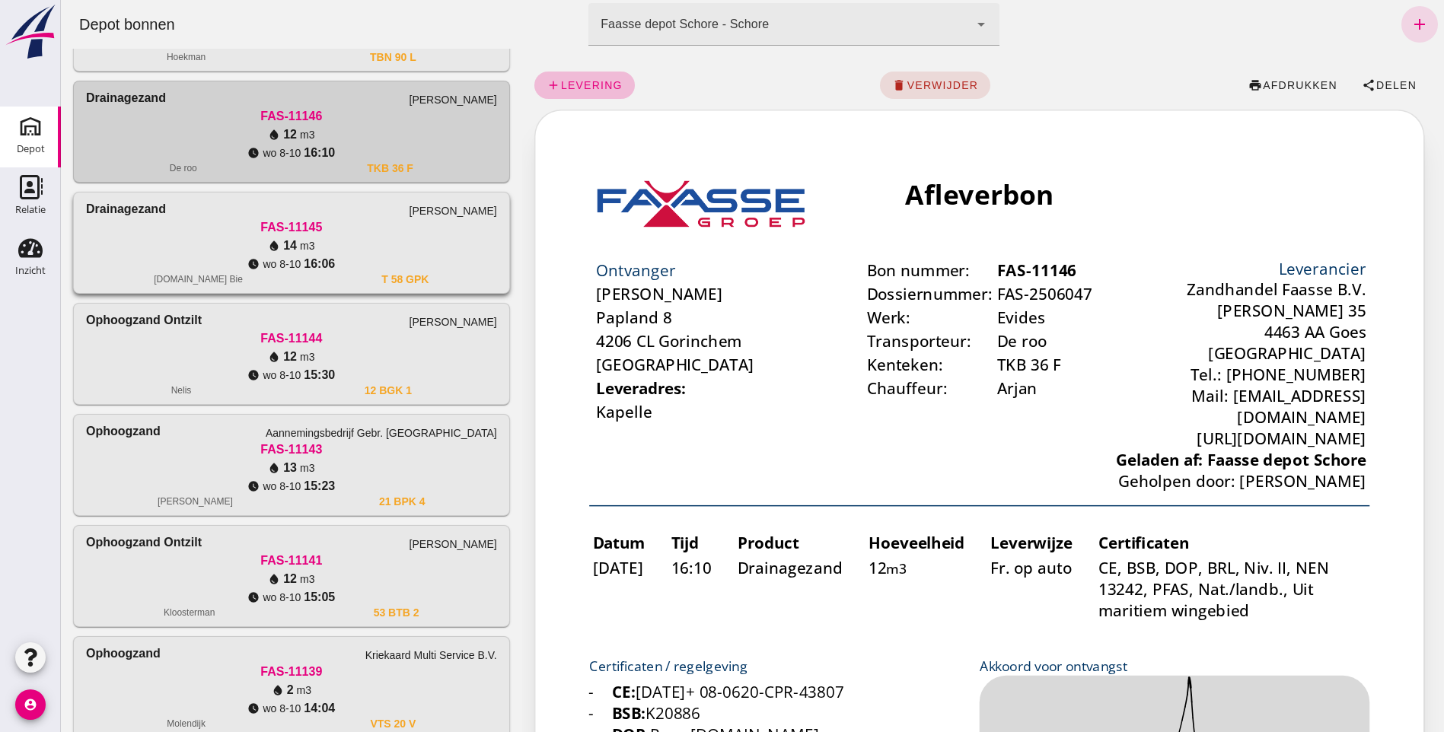
click at [260, 228] on div "FAS-11145" at bounding box center [291, 227] width 411 height 18
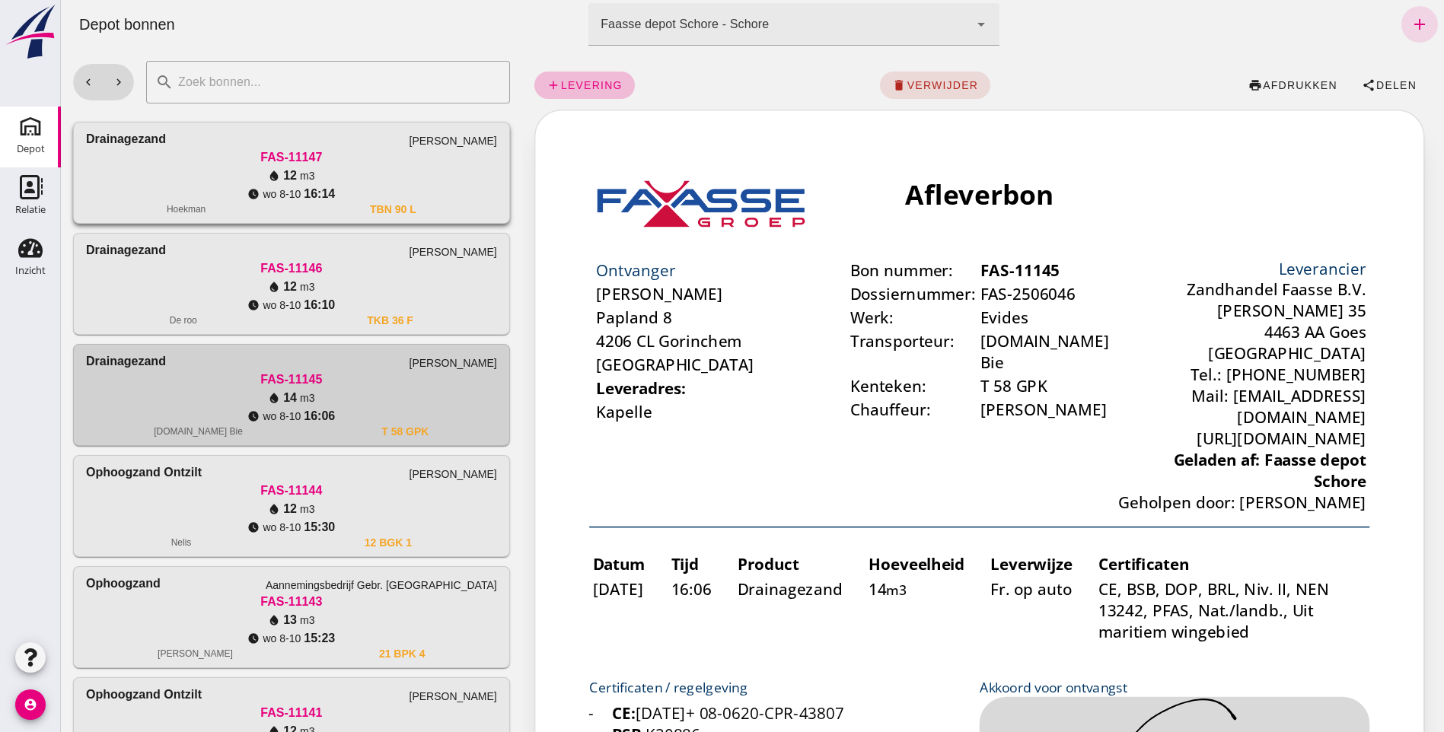
click at [247, 191] on icon "watch_later" at bounding box center [253, 194] width 12 height 12
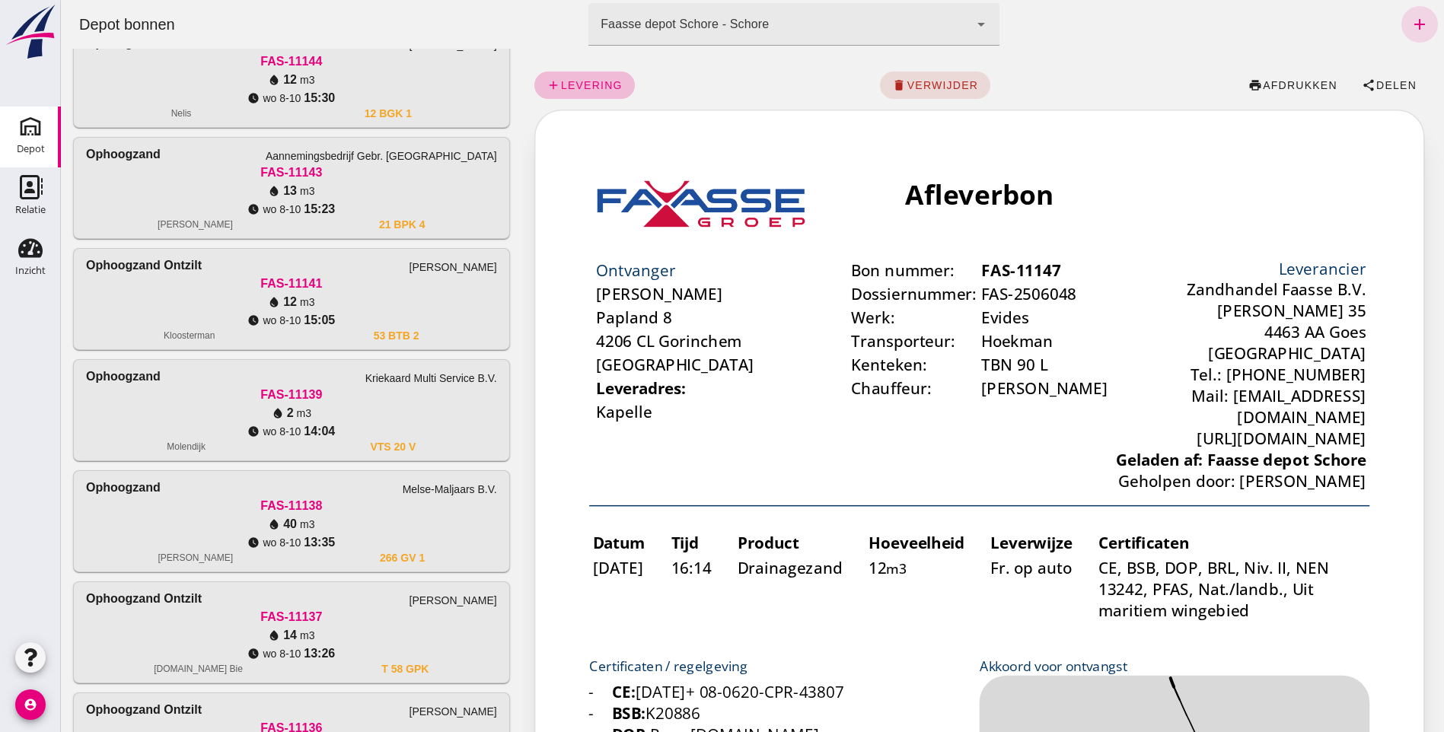
scroll to position [533, 0]
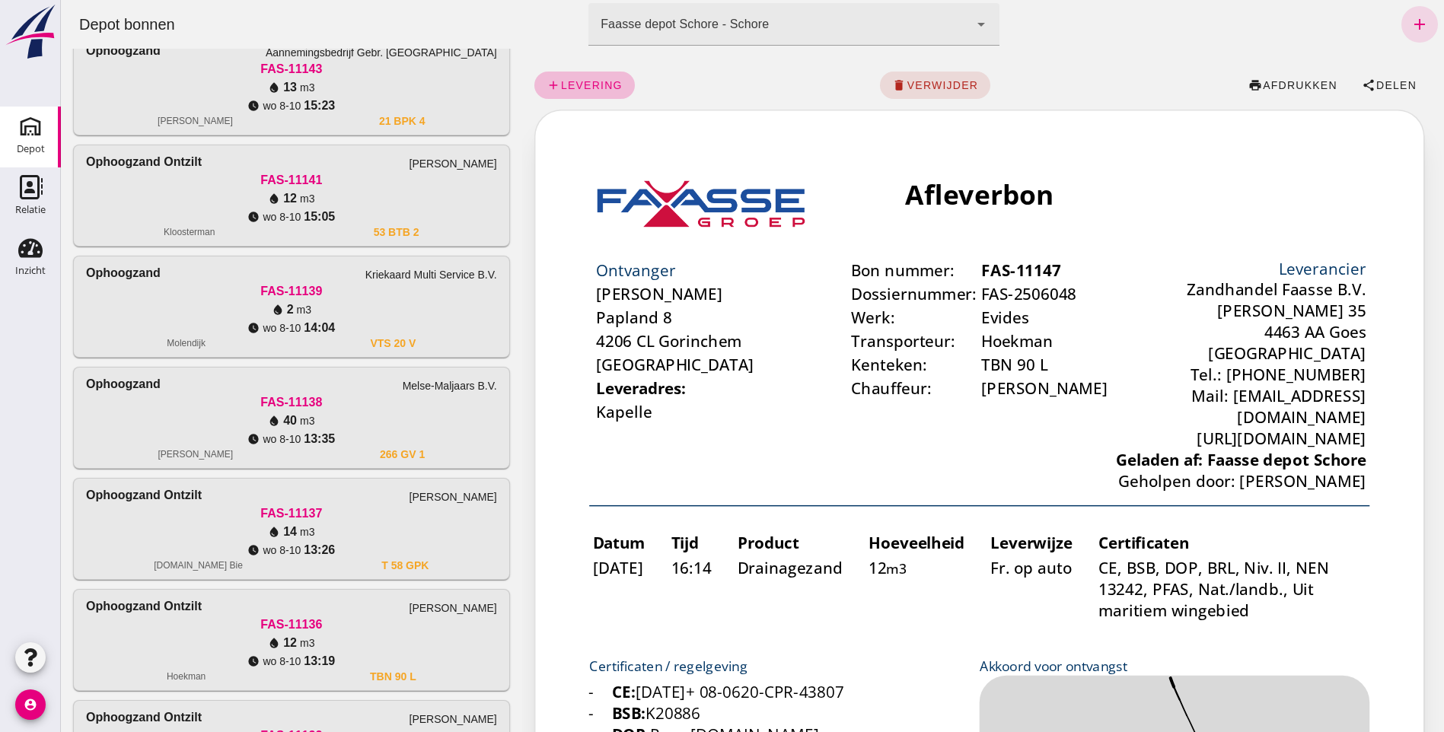
click at [247, 191] on div "water_drop 12 m3" at bounding box center [291, 199] width 411 height 18
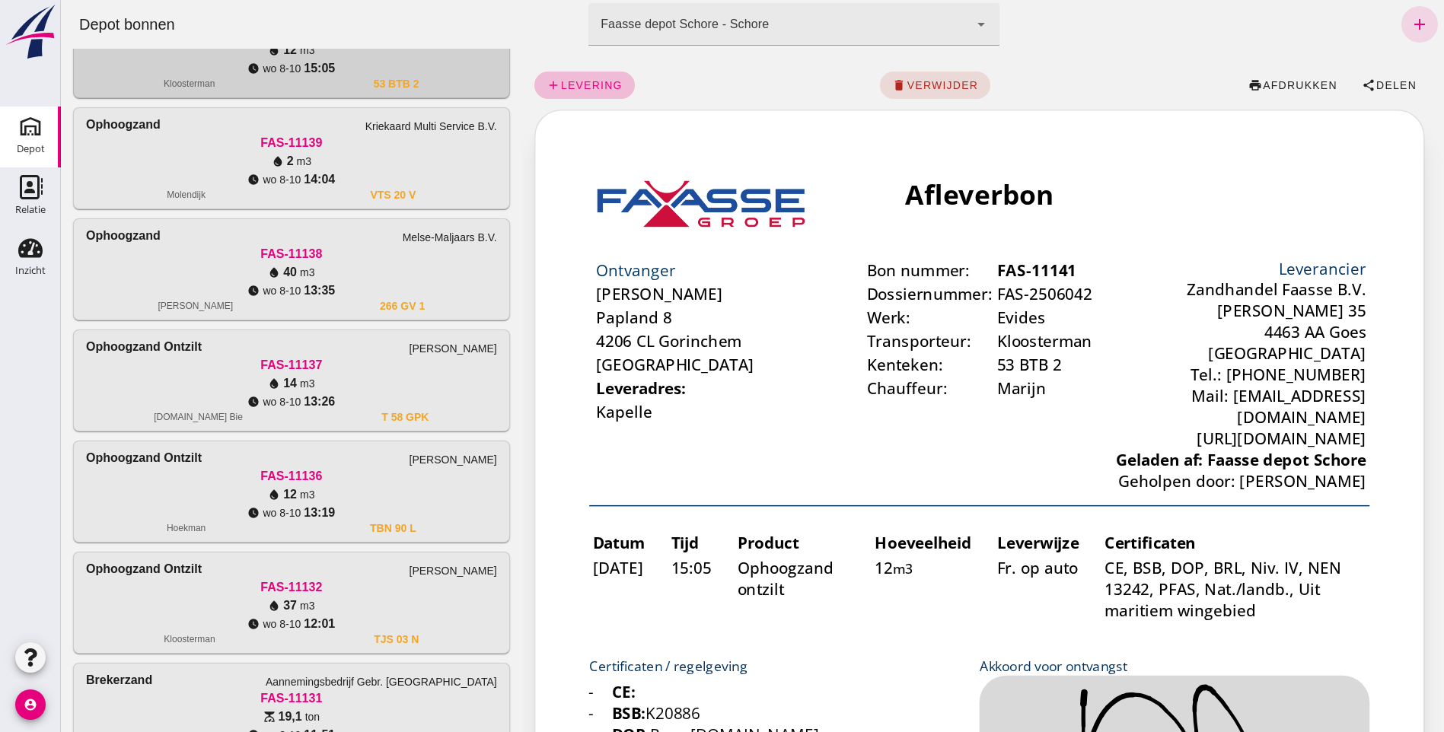
scroll to position [685, 0]
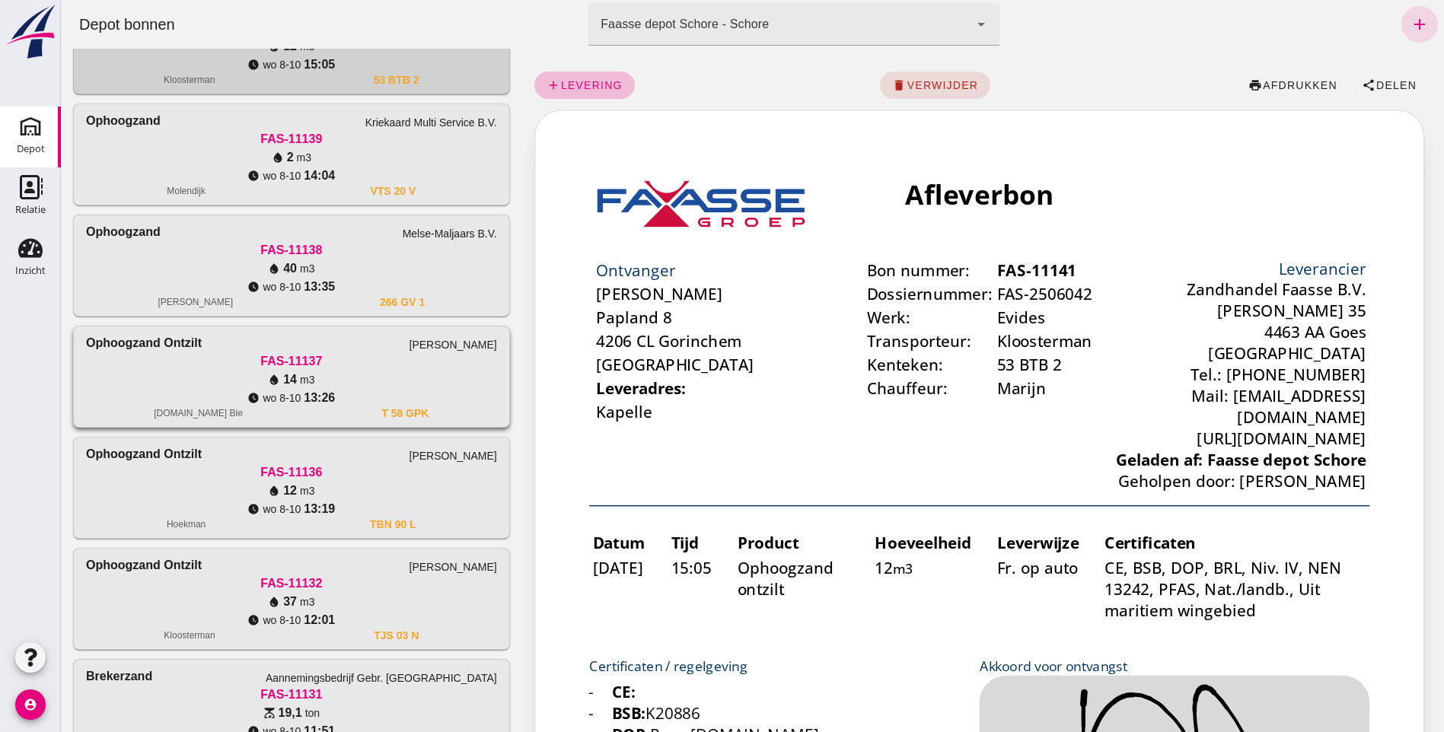
click at [230, 366] on div "FAS-11137" at bounding box center [291, 361] width 411 height 18
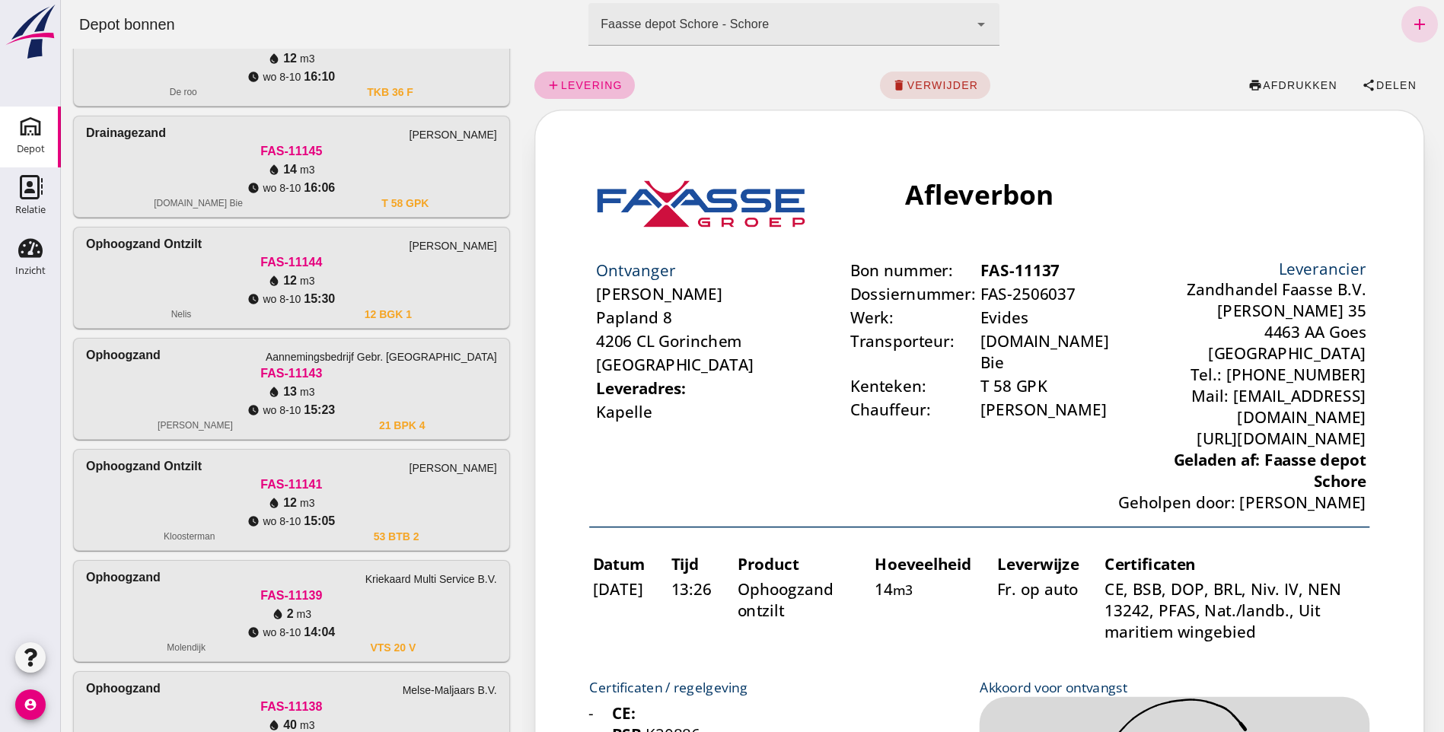
scroll to position [152, 0]
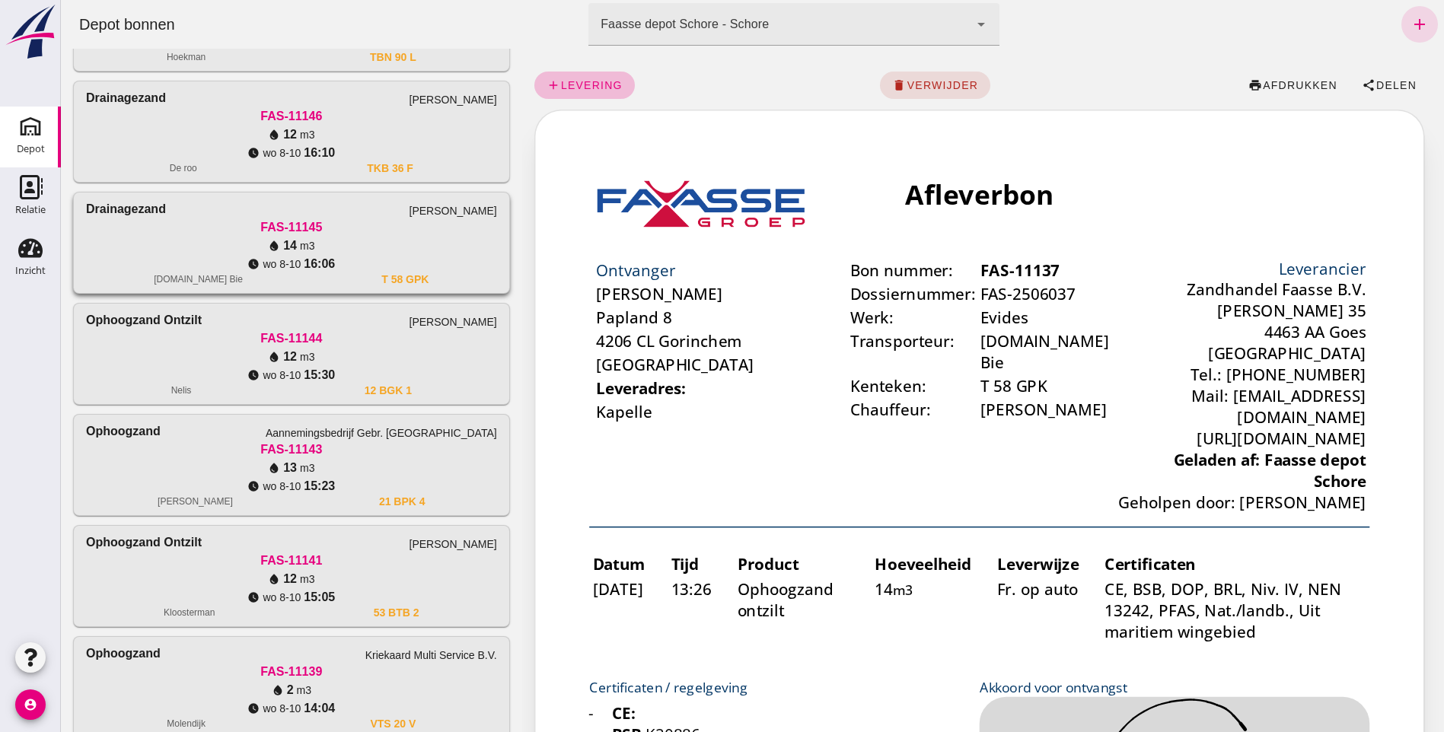
click at [218, 276] on div "[DOMAIN_NAME] Bie T 58 GPK" at bounding box center [291, 279] width 411 height 12
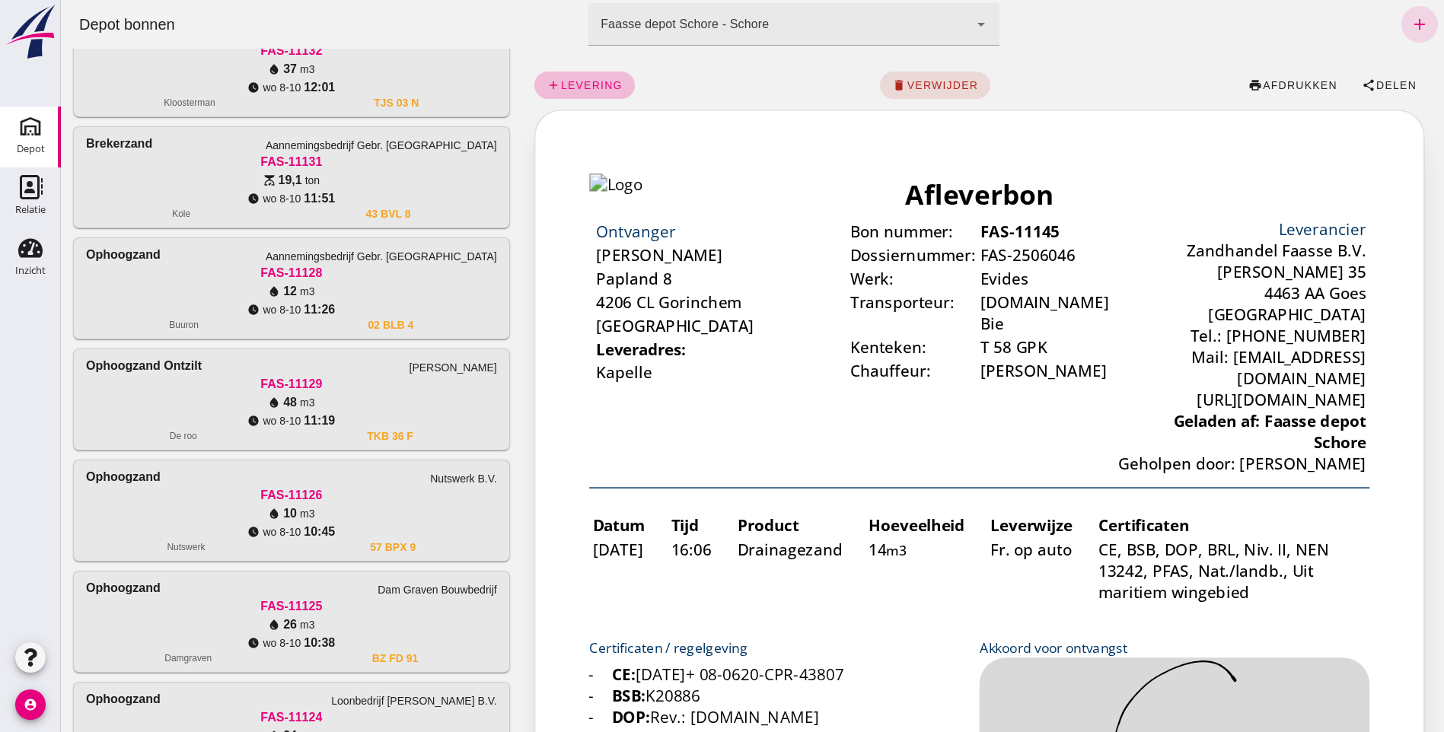
scroll to position [1294, 0]
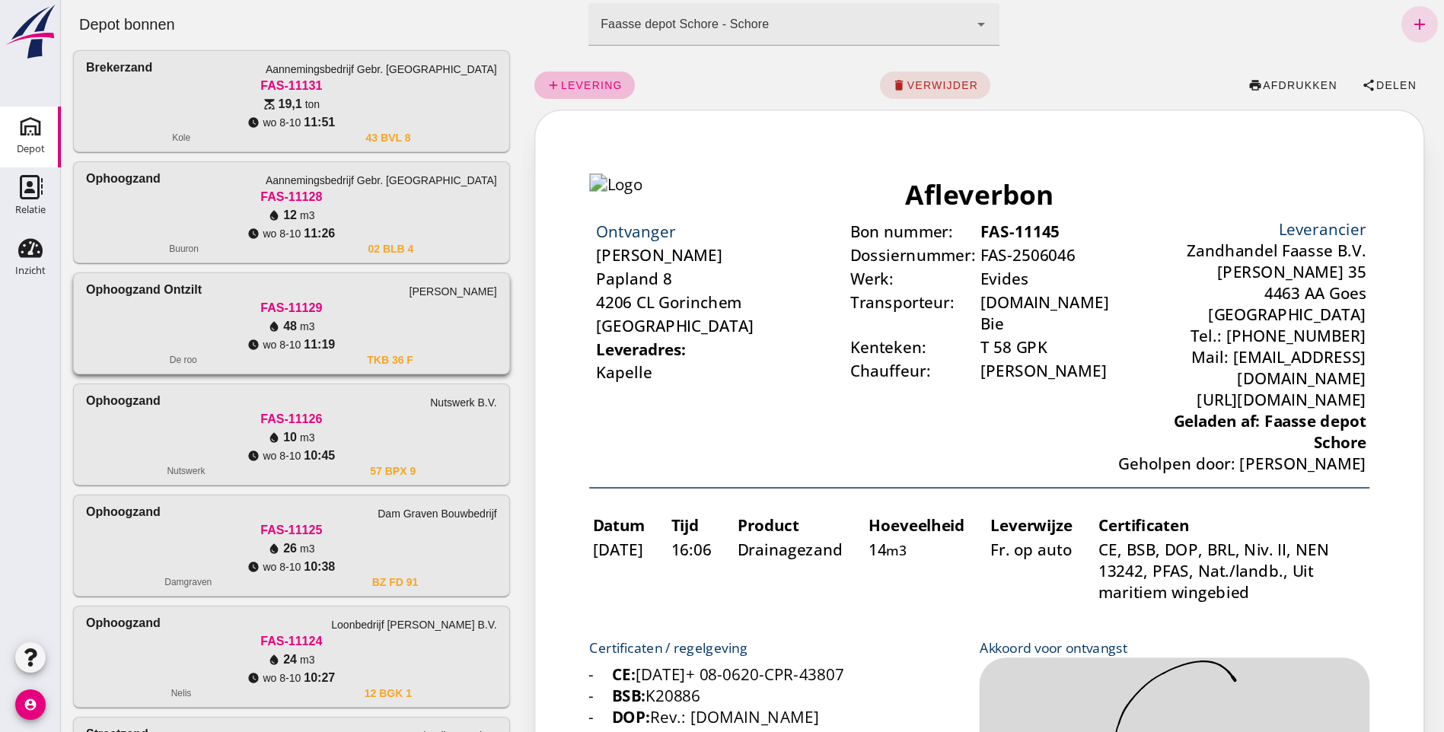
click at [234, 303] on div "FAS-11129" at bounding box center [291, 308] width 411 height 18
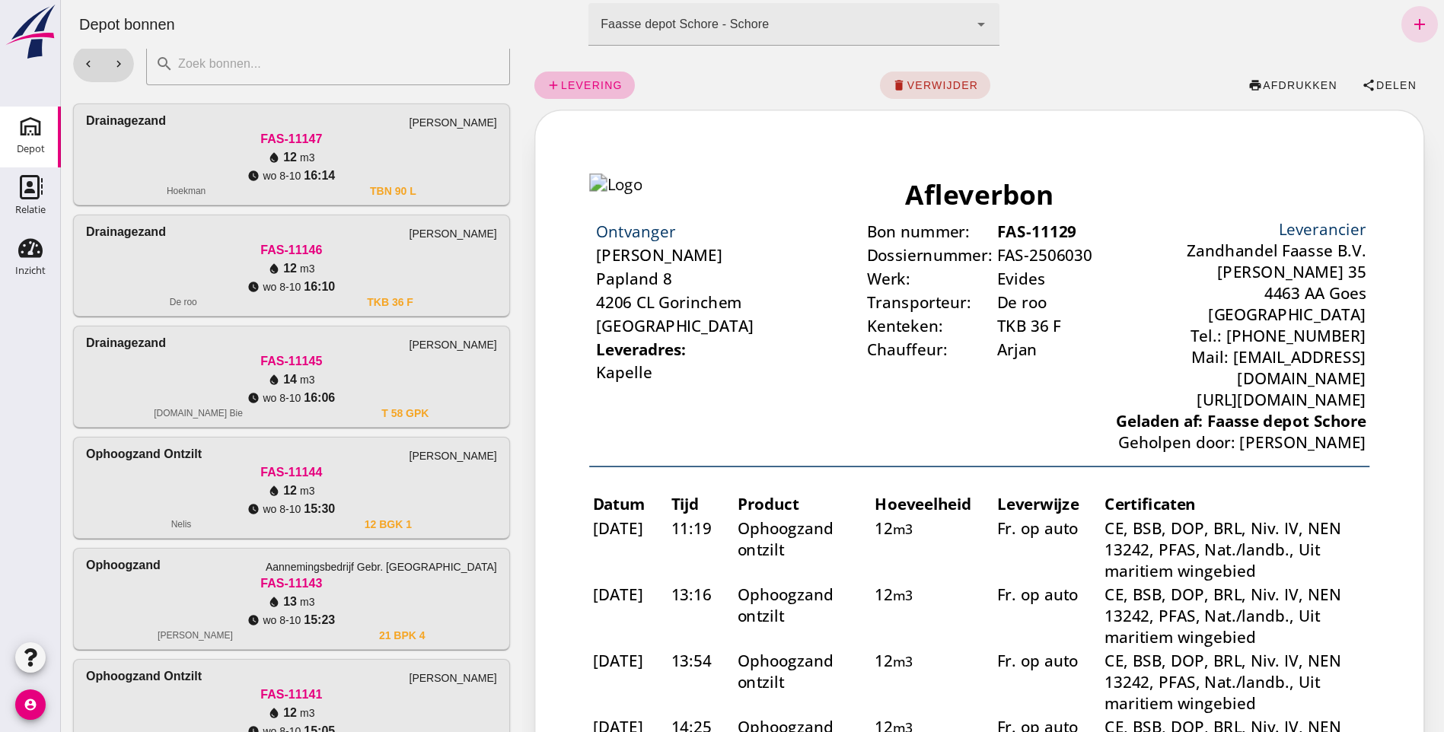
scroll to position [0, 0]
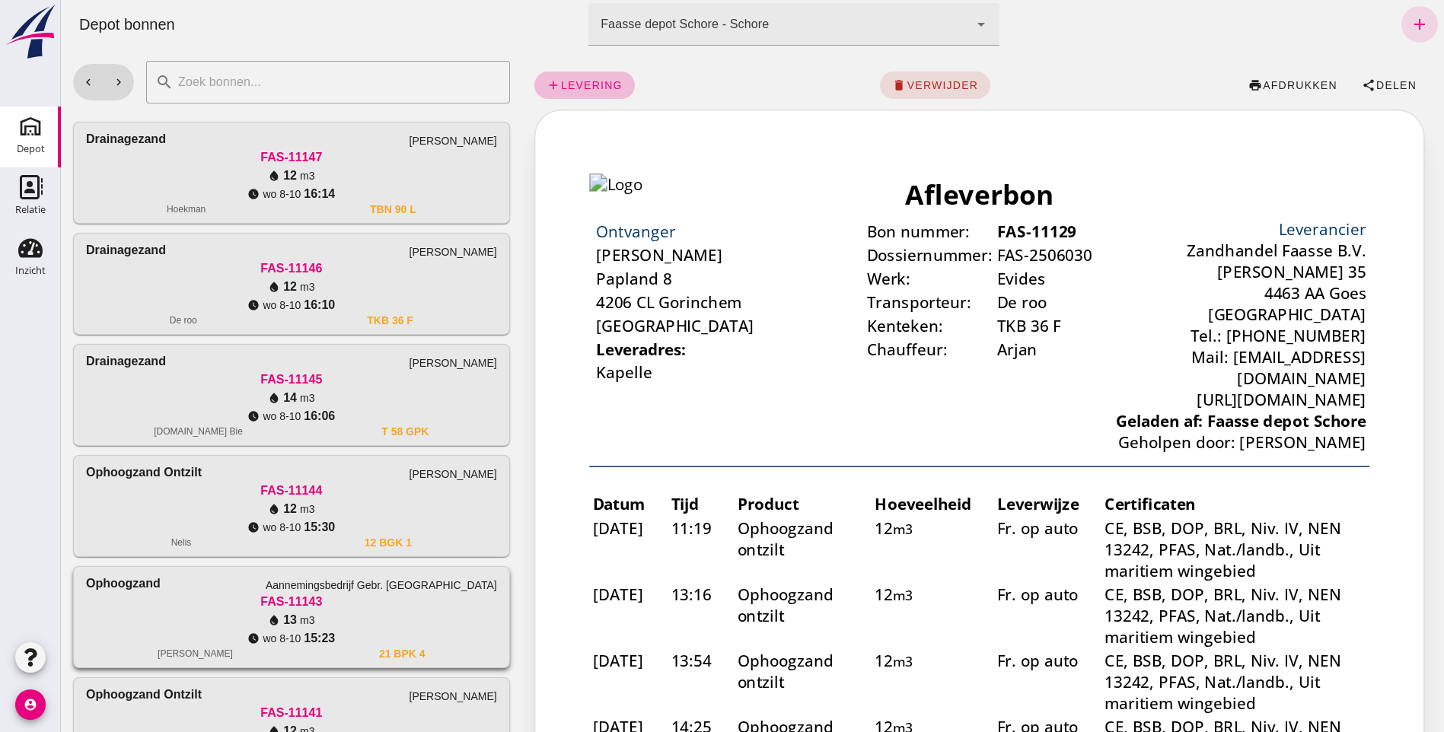
click at [358, 592] on div "Aannemingsbedrijf Gebr. [GEOGRAPHIC_DATA]" at bounding box center [381, 585] width 231 height 15
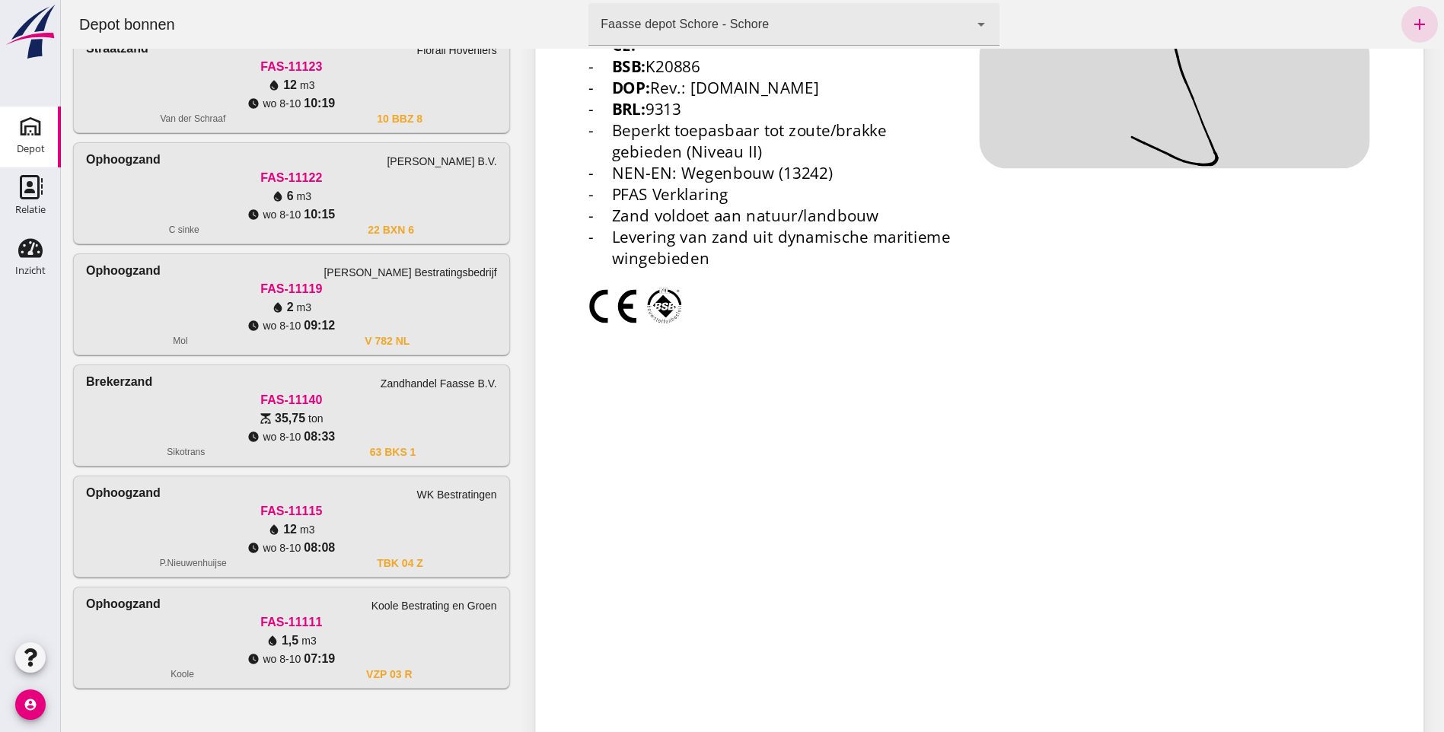
scroll to position [635, 0]
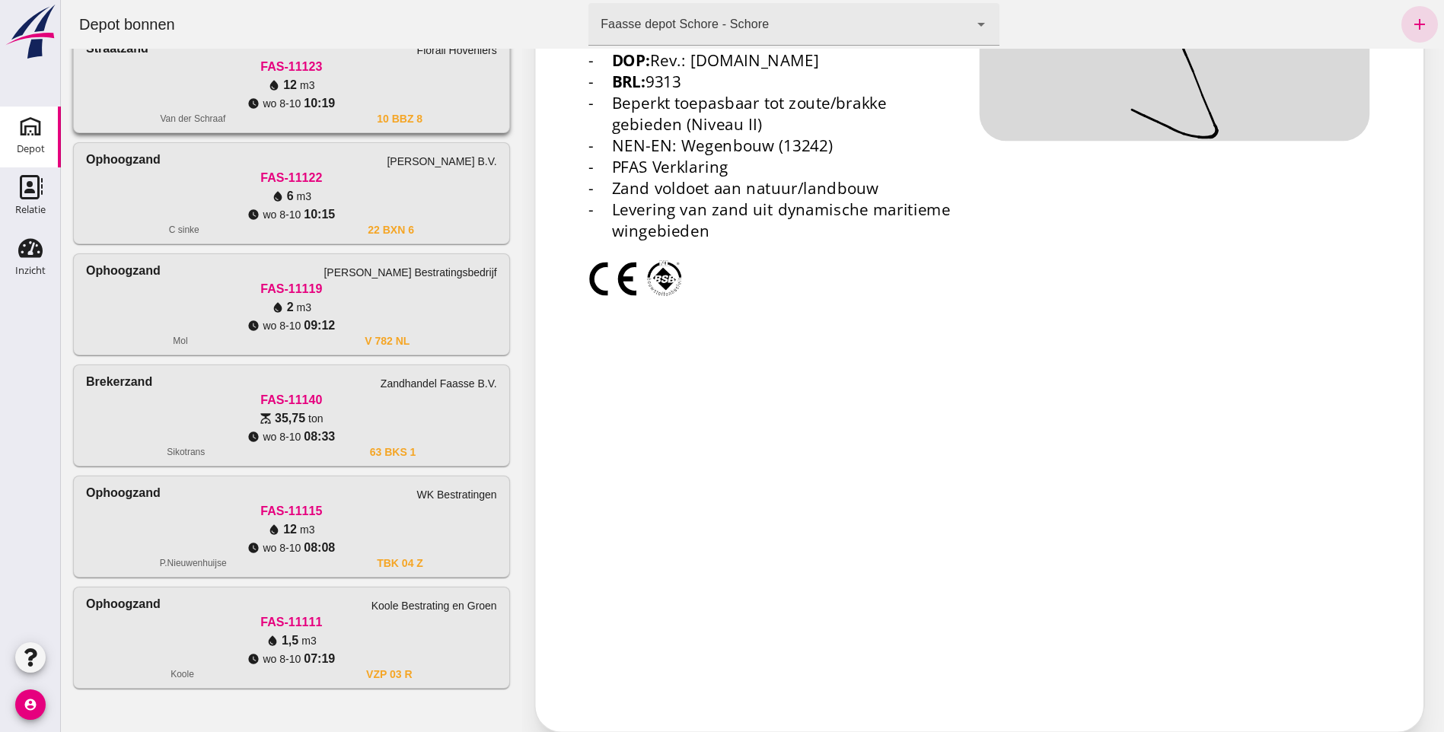
click at [290, 95] on div "watch_later [DATE] 10:19" at bounding box center [291, 103] width 411 height 18
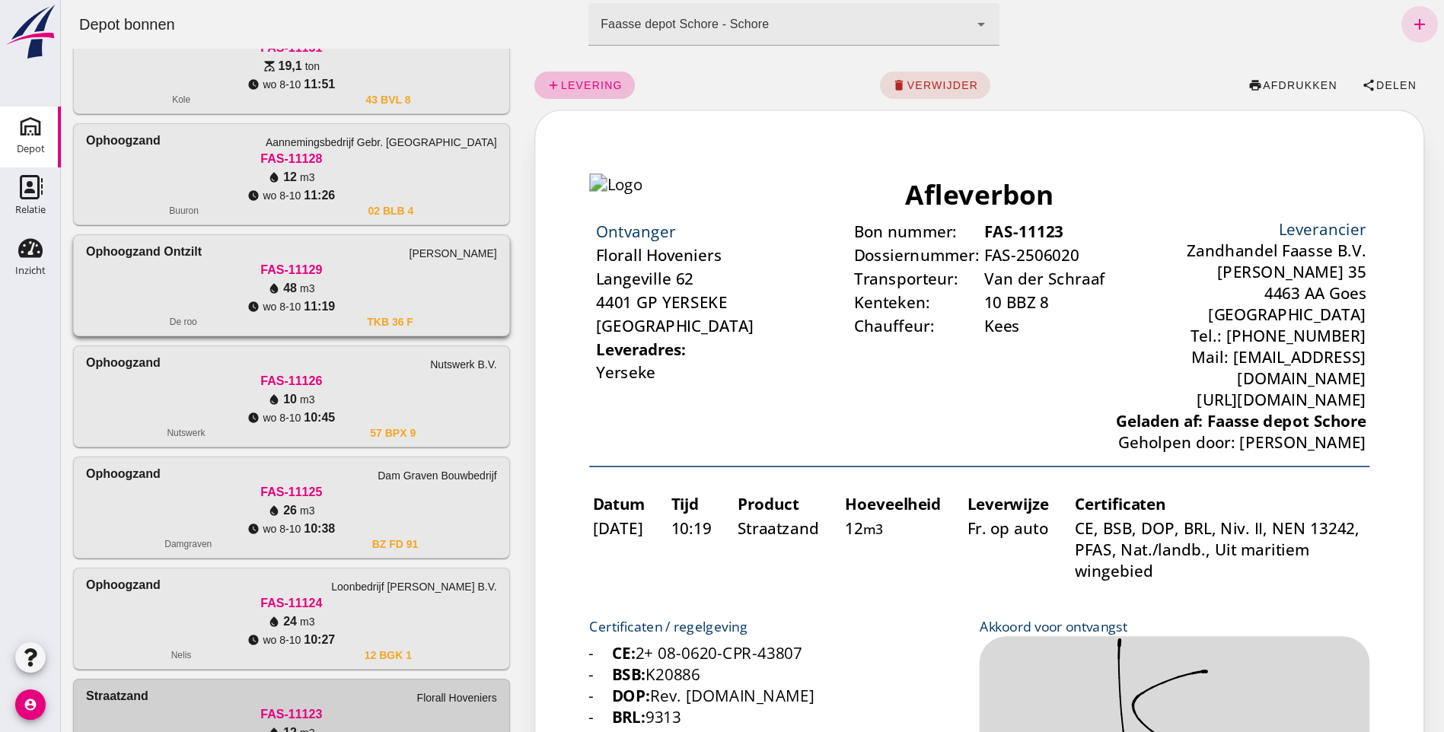
scroll to position [1295, 0]
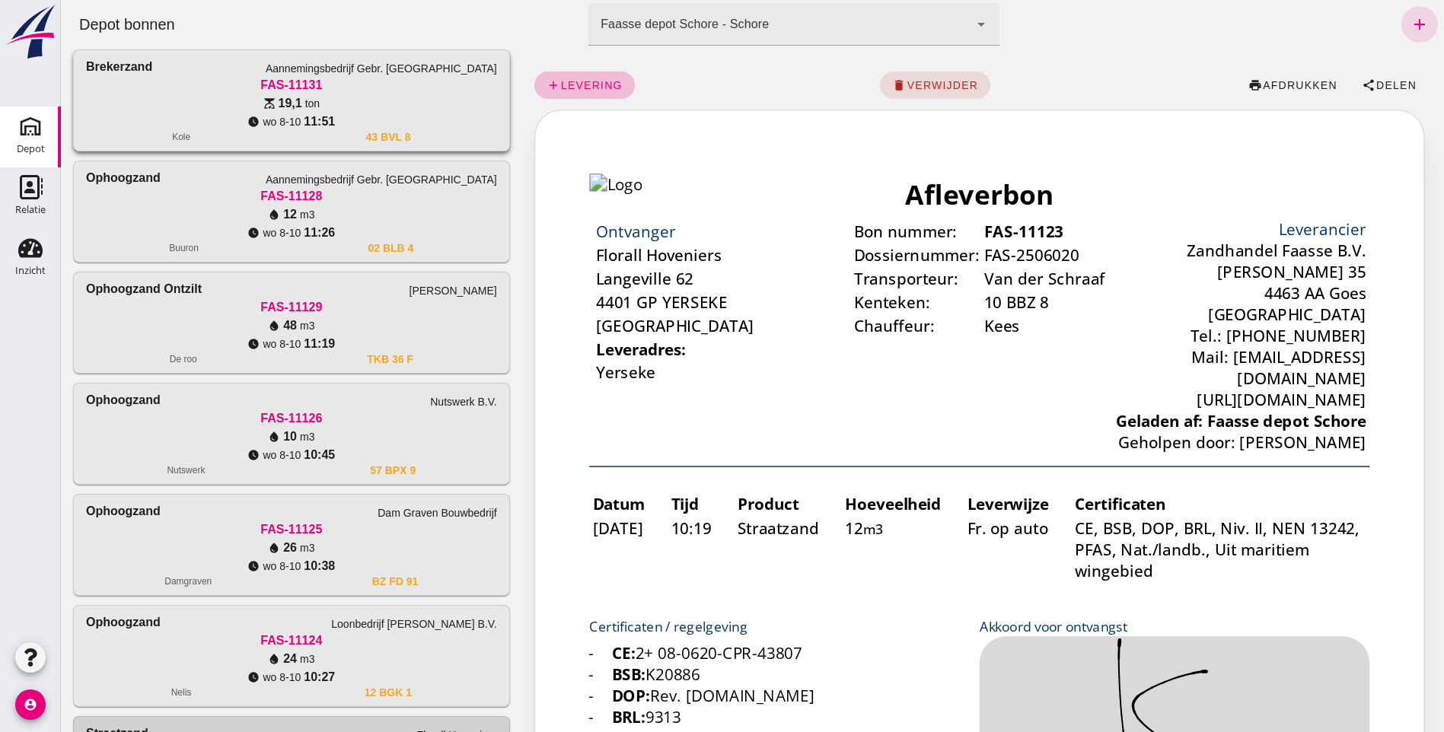
click at [194, 113] on div "watch_later [DATE] 11:51" at bounding box center [291, 122] width 411 height 18
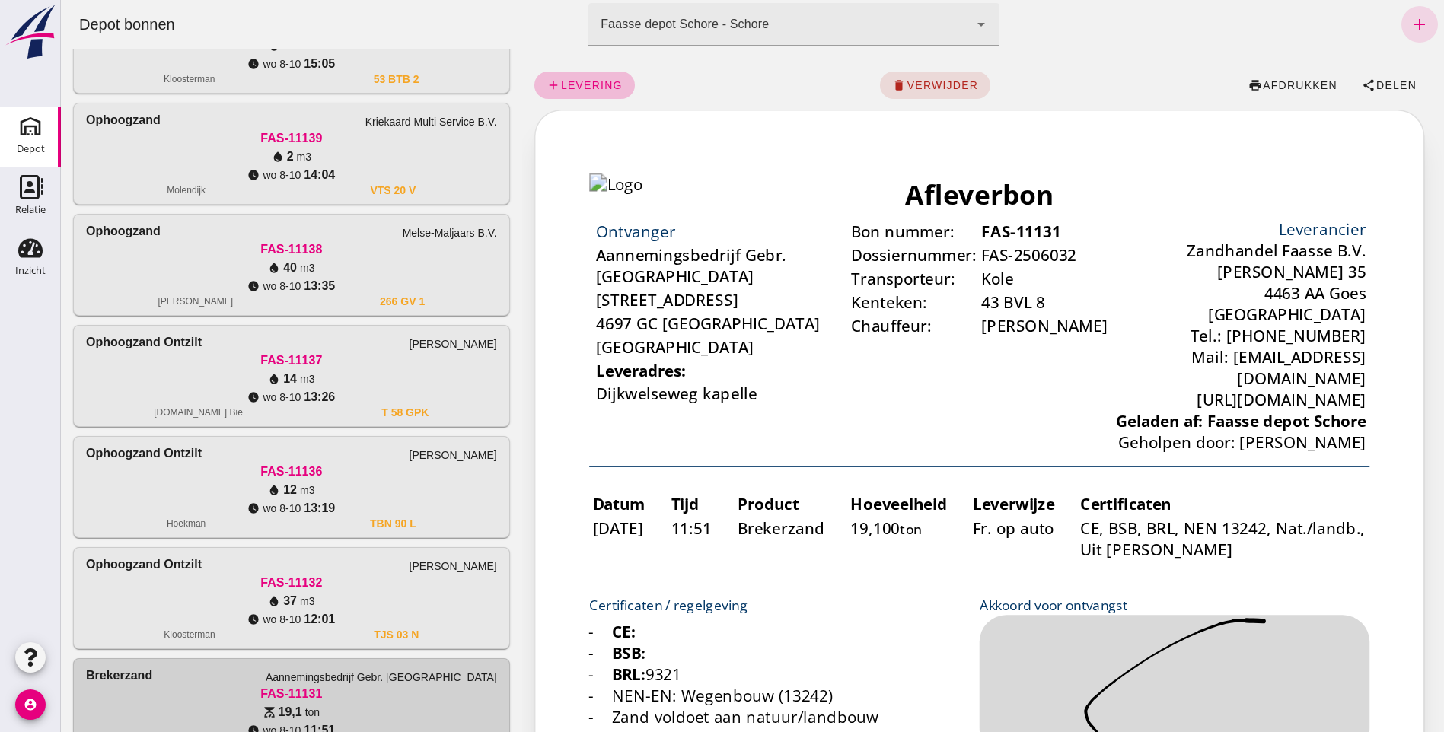
scroll to position [0, 0]
click at [181, 79] on div "Kloosterman" at bounding box center [189, 79] width 51 height 12
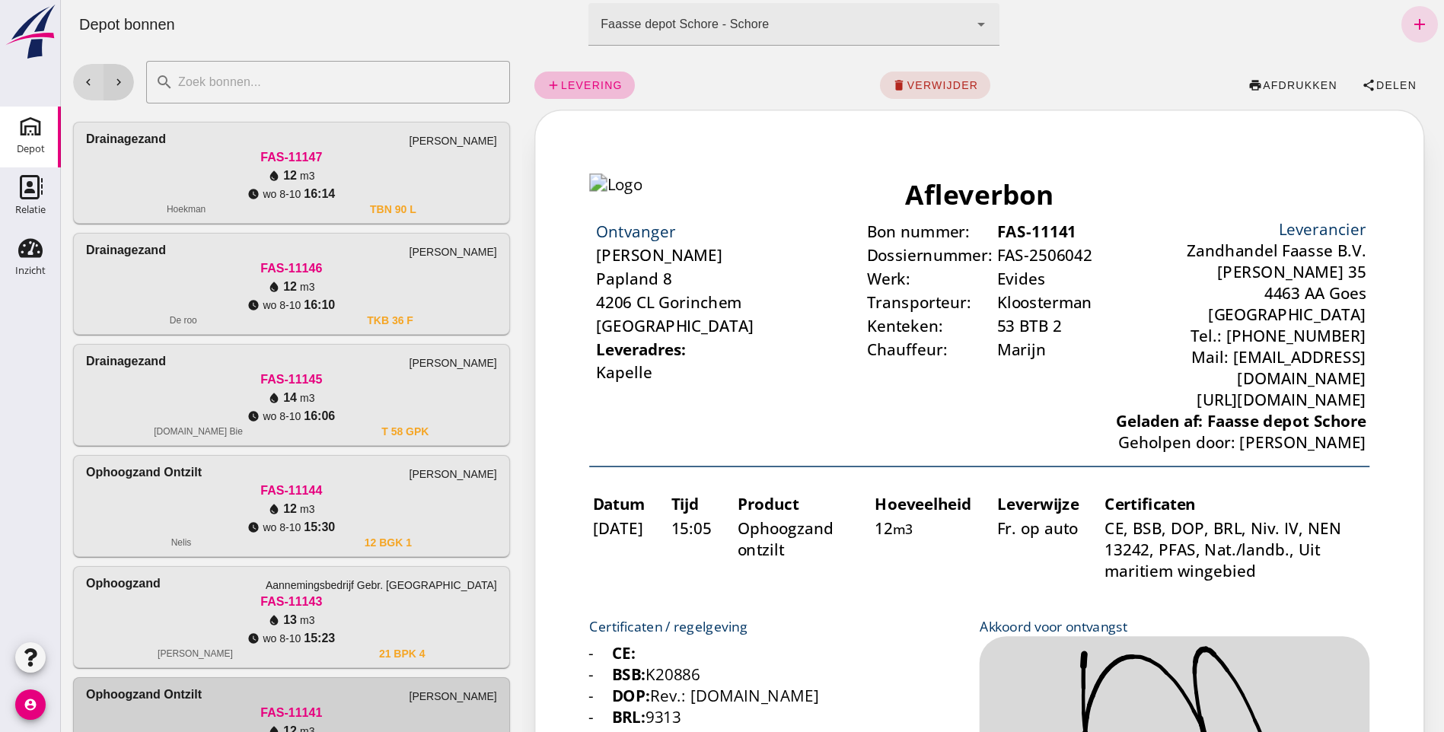
click at [117, 76] on icon "chevron_right" at bounding box center [119, 82] width 14 height 14
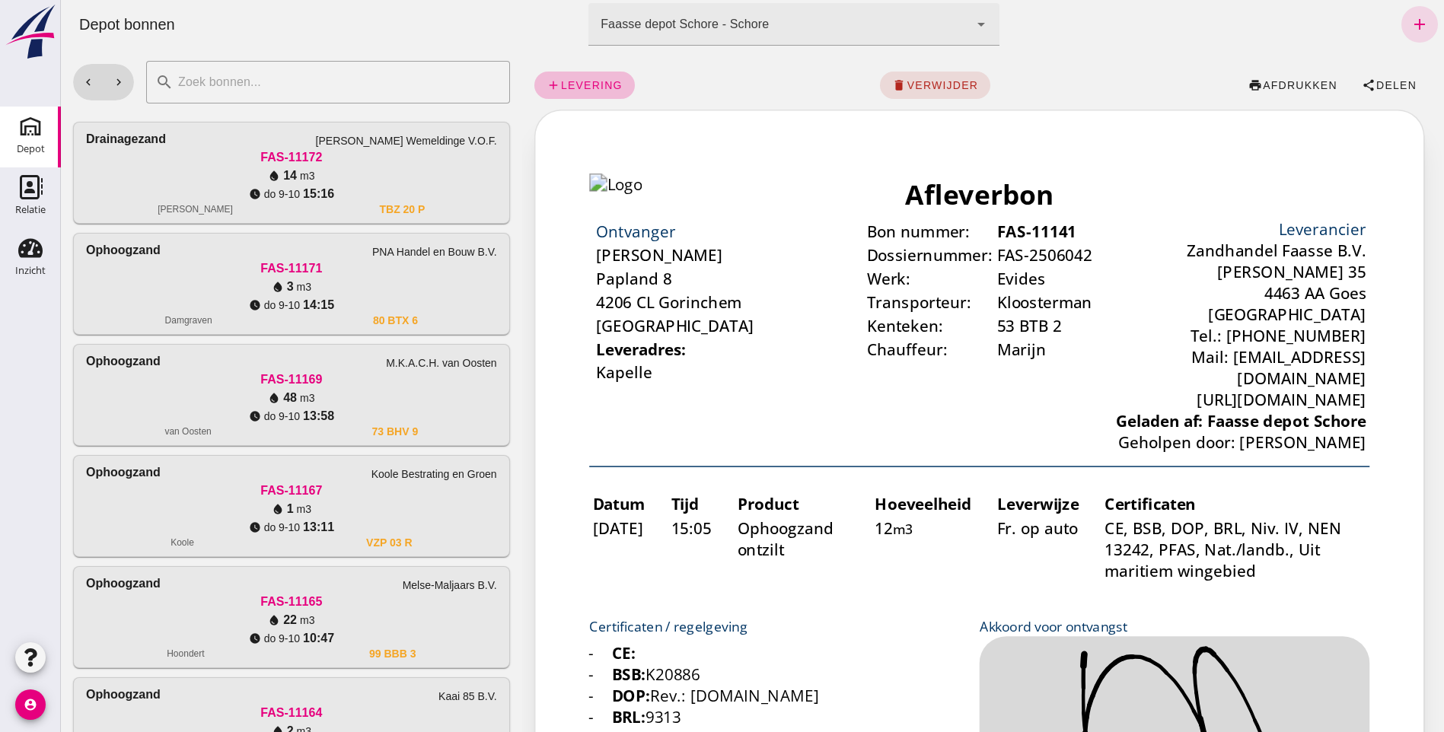
click at [123, 82] on icon "chevron_right" at bounding box center [119, 82] width 14 height 14
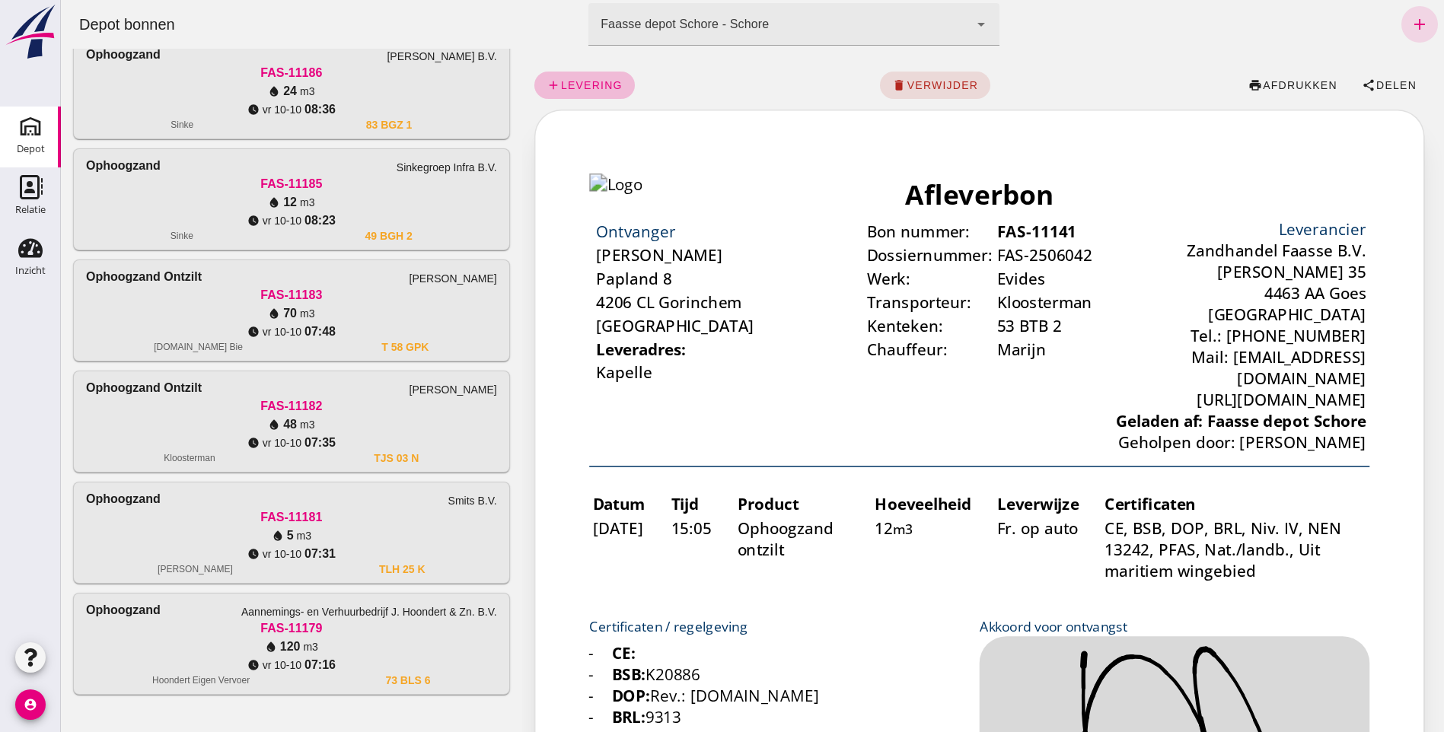
scroll to position [868, 0]
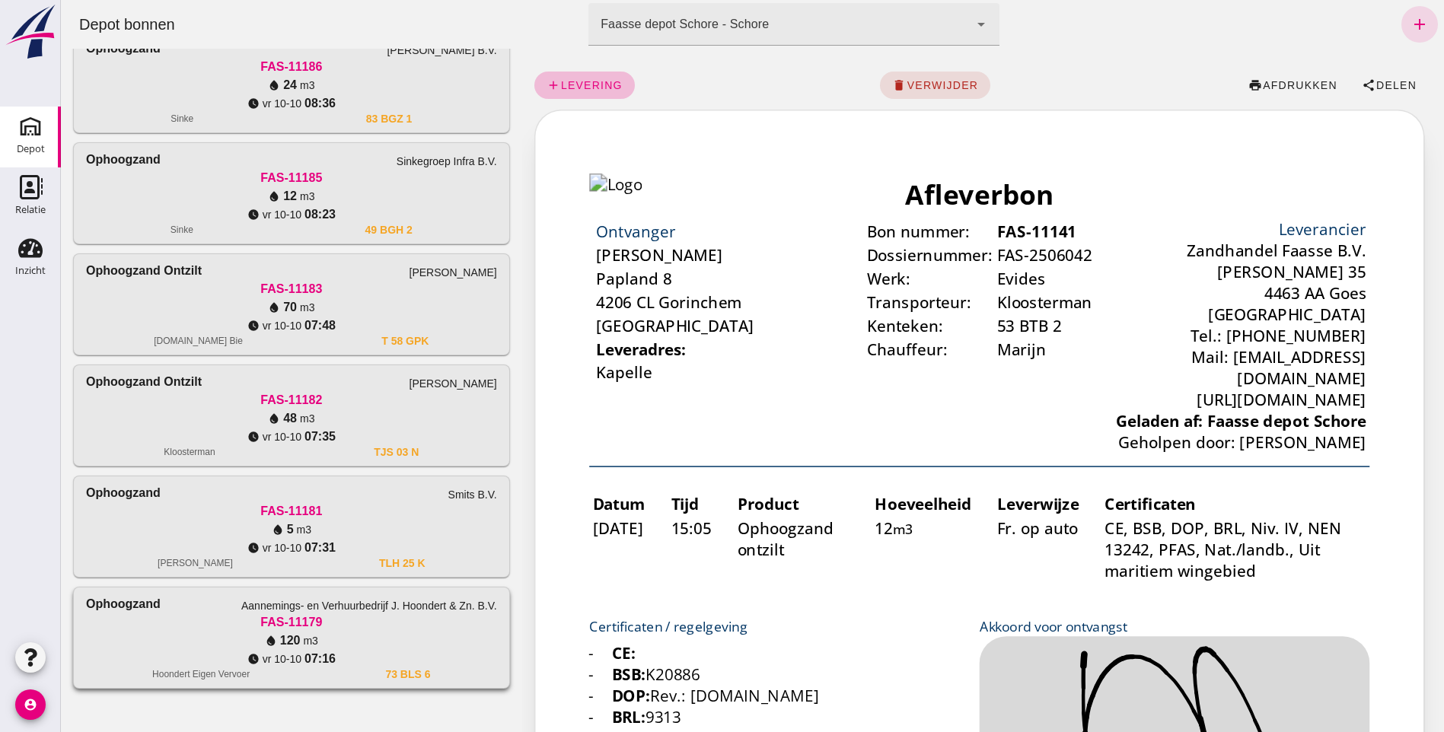
click at [250, 625] on div "FAS-11179" at bounding box center [291, 622] width 411 height 18
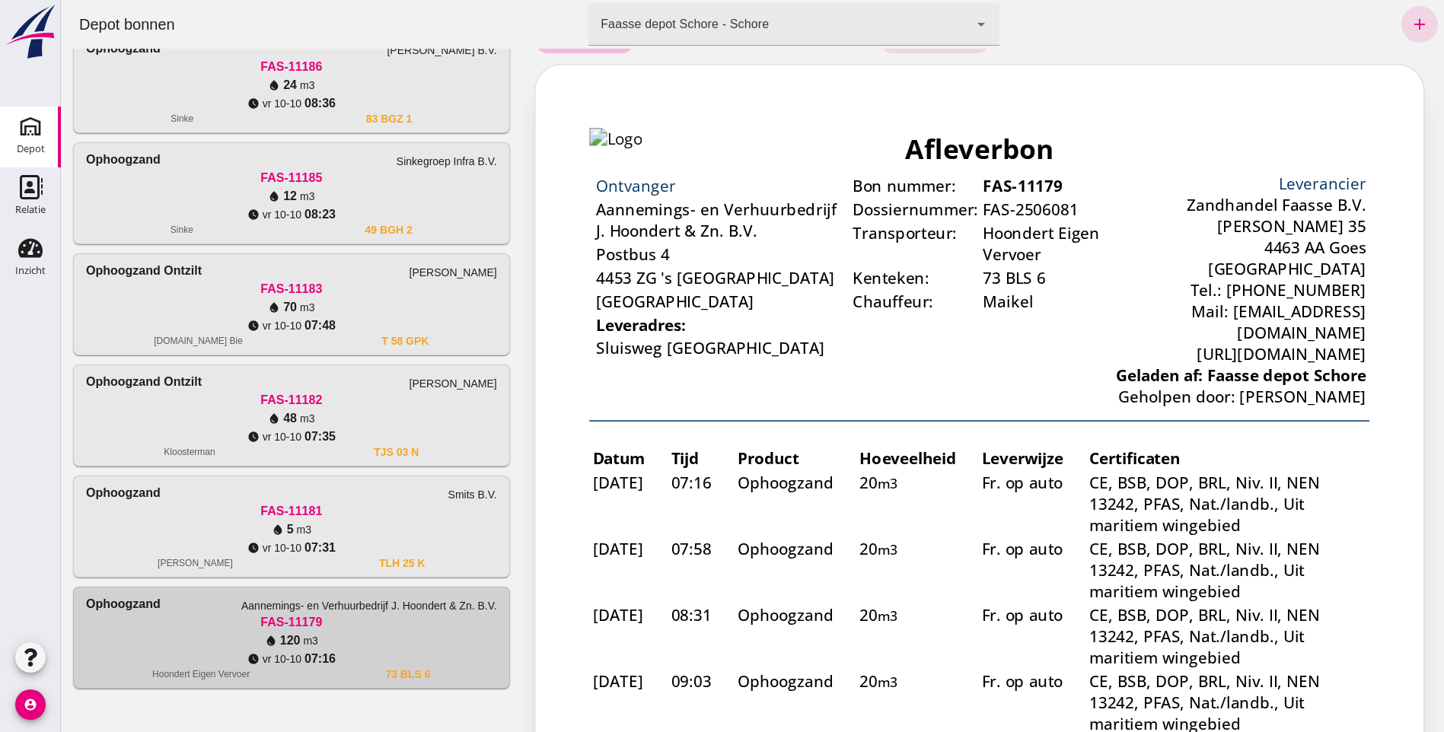
scroll to position [0, 0]
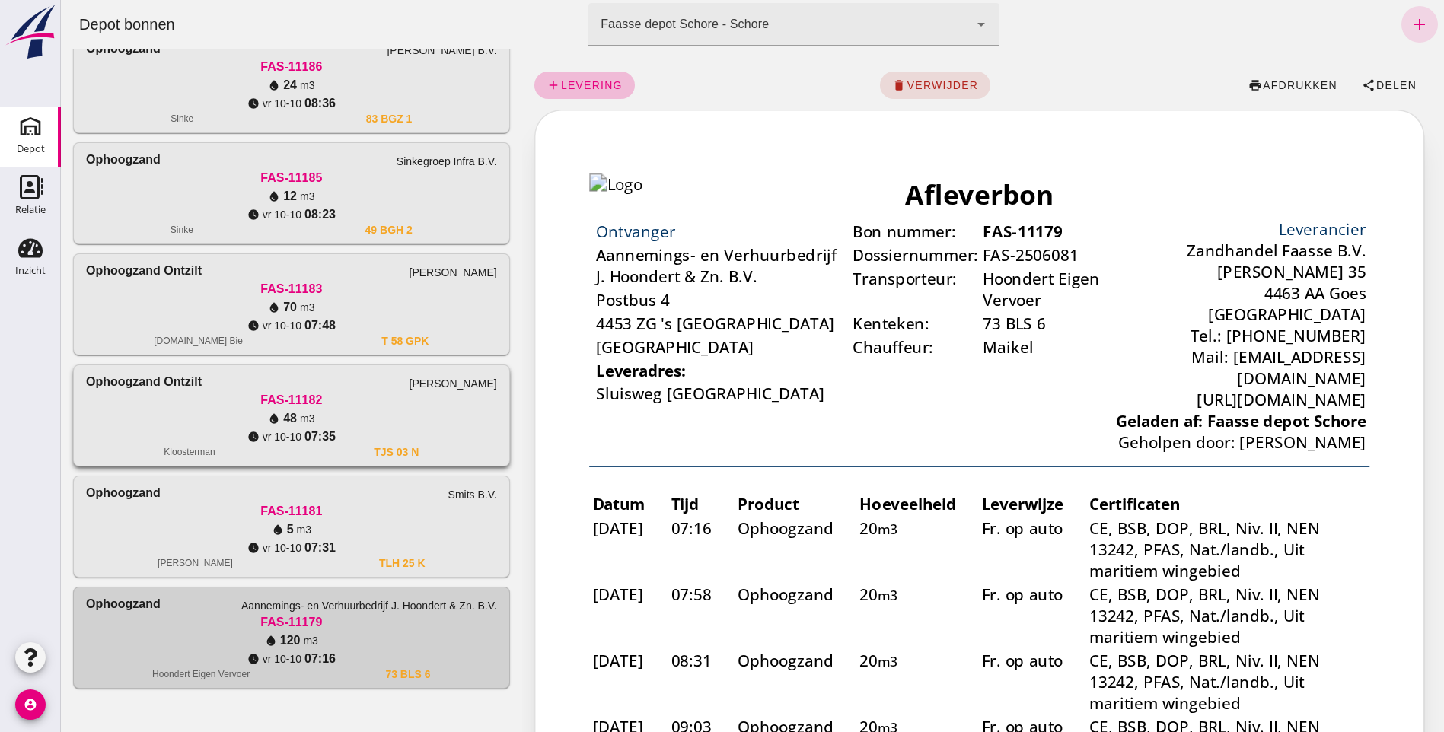
click at [315, 412] on div "water_drop 48 m3" at bounding box center [291, 418] width 411 height 18
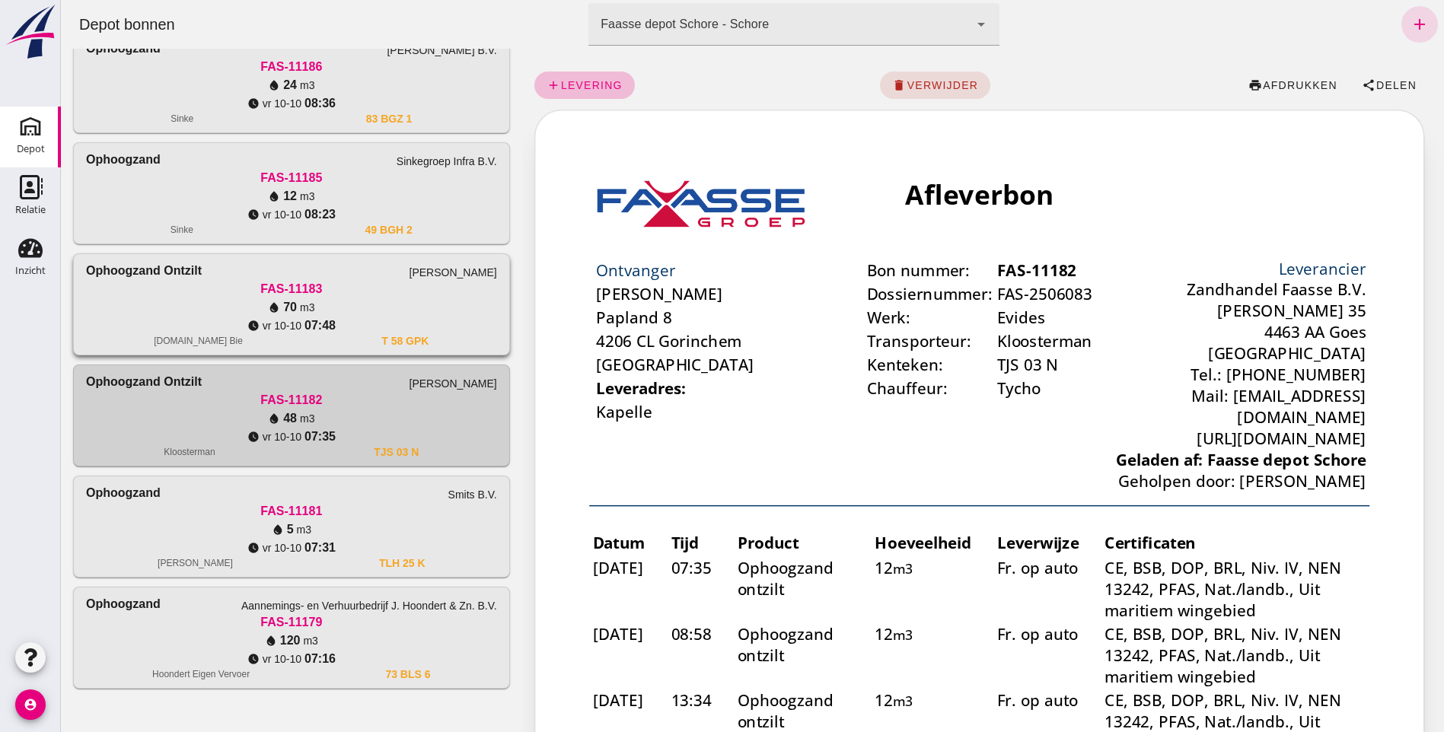
click at [424, 311] on div "water_drop 70 m3" at bounding box center [291, 307] width 411 height 18
